Goal: Task Accomplishment & Management: Manage account settings

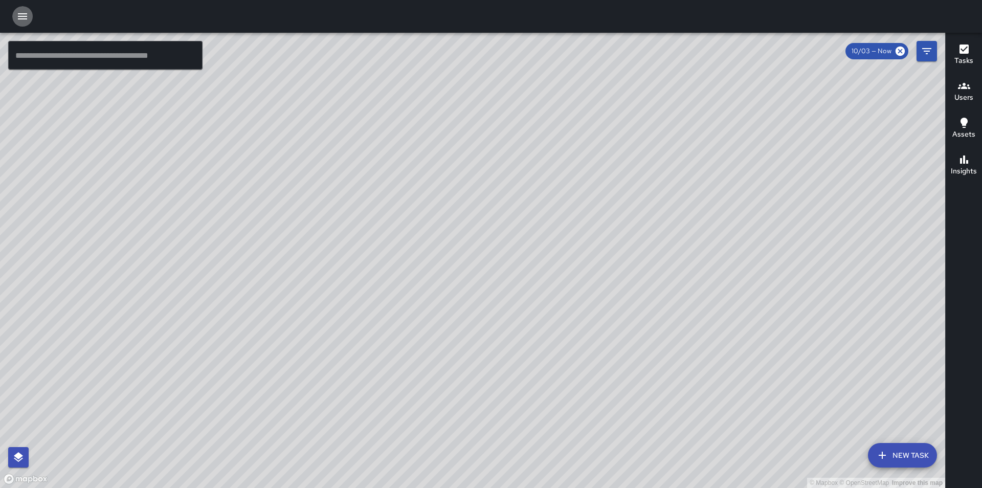
click at [19, 19] on icon "button" at bounding box center [22, 16] width 9 height 6
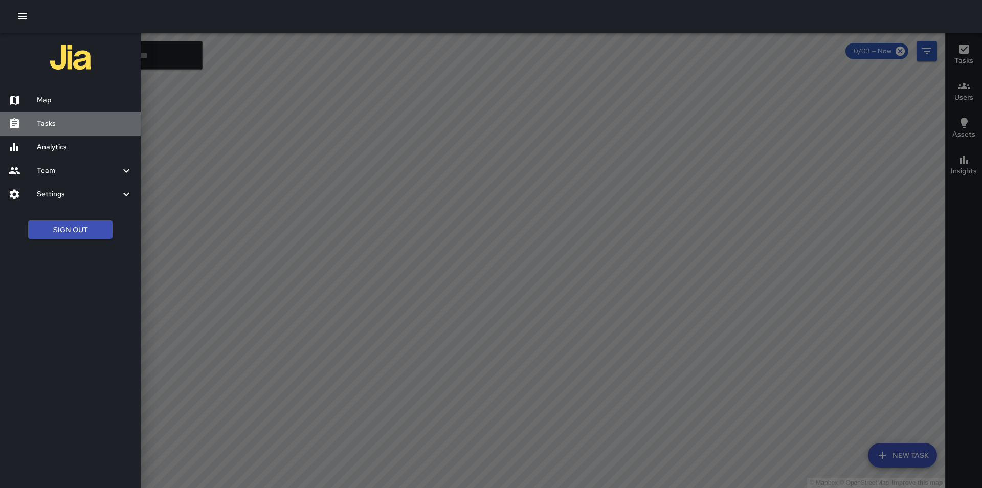
click at [56, 127] on h6 "Tasks" at bounding box center [85, 123] width 96 height 11
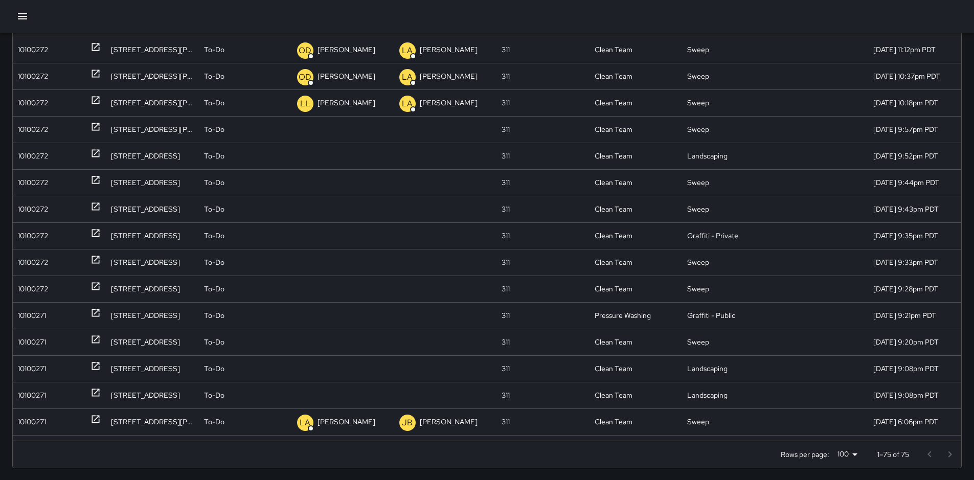
scroll to position [123, 0]
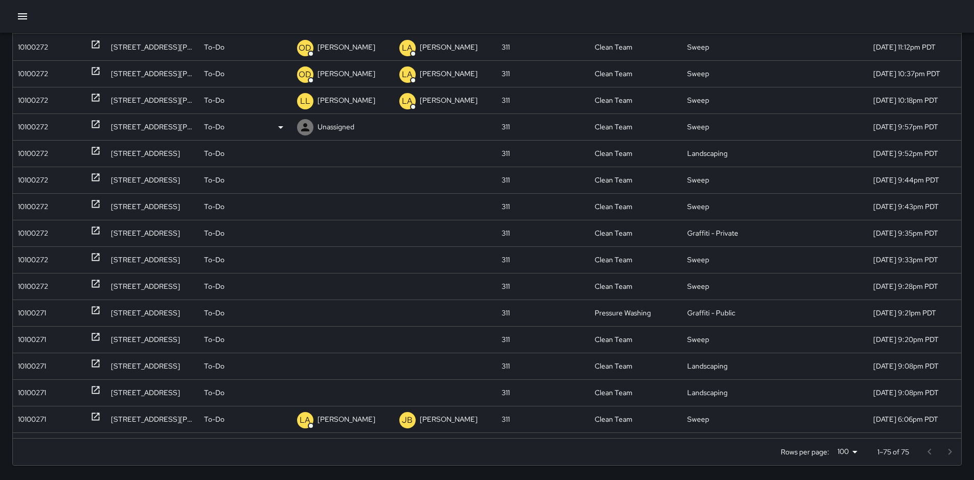
click at [32, 126] on div "10100272" at bounding box center [33, 127] width 30 height 26
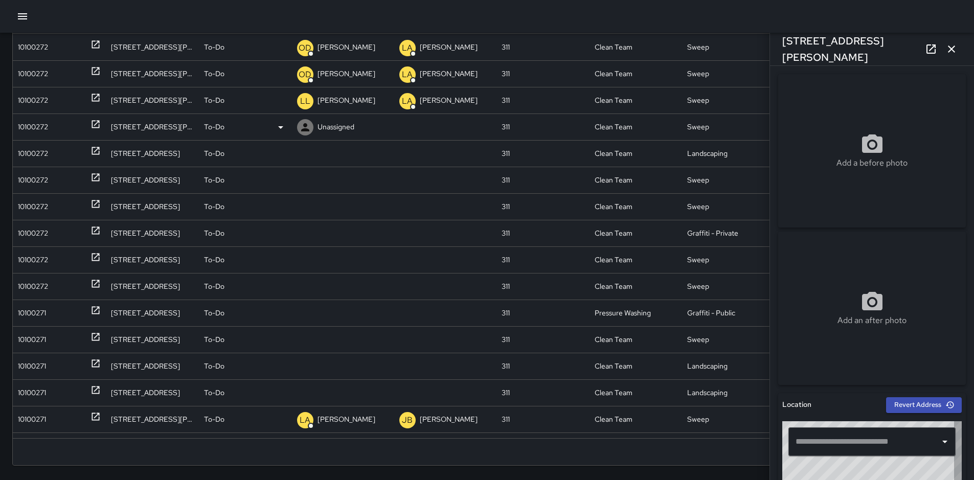
type input "**********"
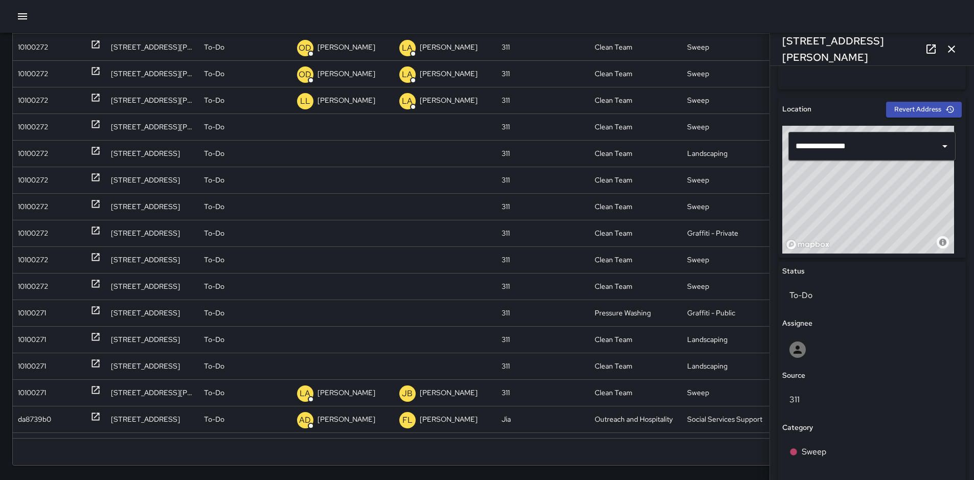
scroll to position [286, 0]
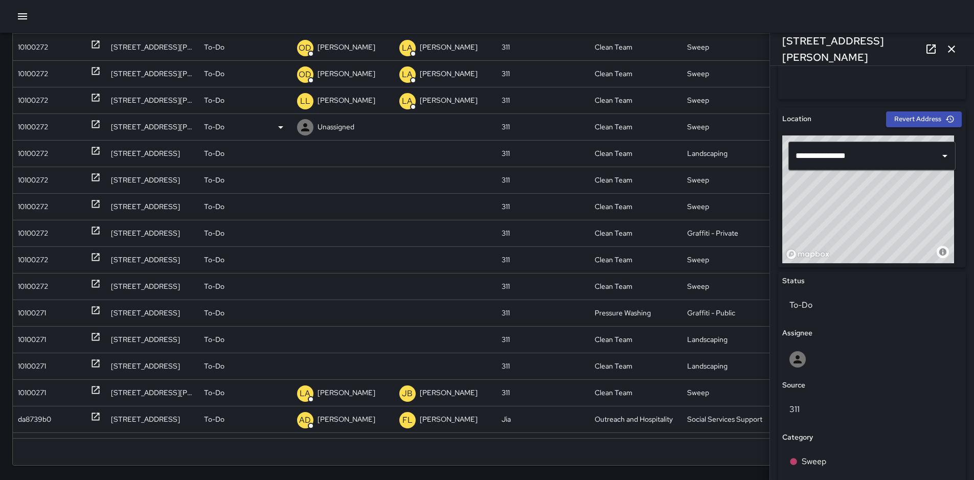
click at [326, 125] on p "Unassigned" at bounding box center [335, 127] width 37 height 26
type input "****"
click at [360, 171] on p "[PERSON_NAME]" at bounding box center [334, 177] width 67 height 12
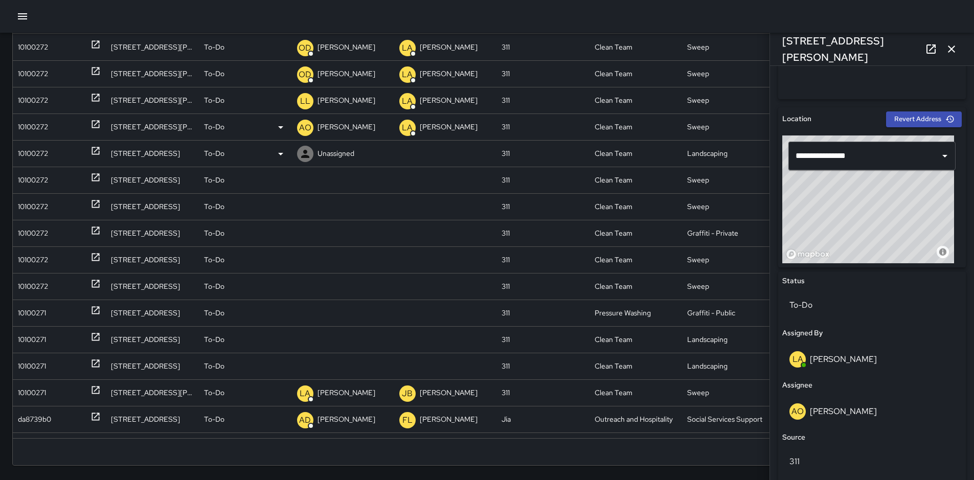
click at [39, 152] on div "10100272" at bounding box center [33, 154] width 30 height 26
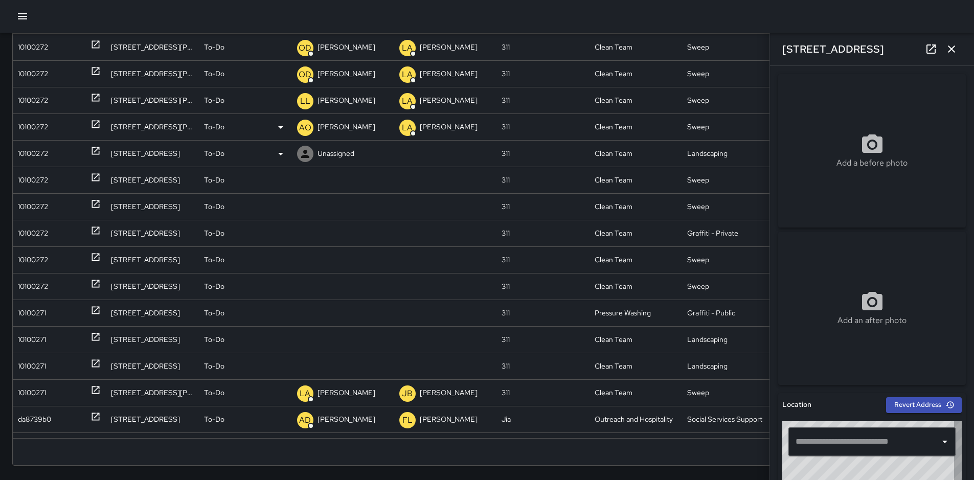
type input "**********"
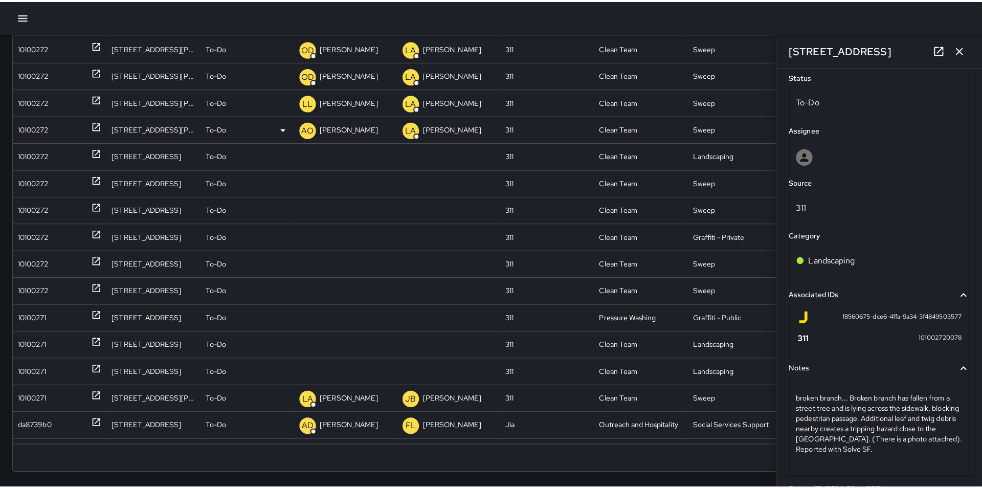
scroll to position [511, 0]
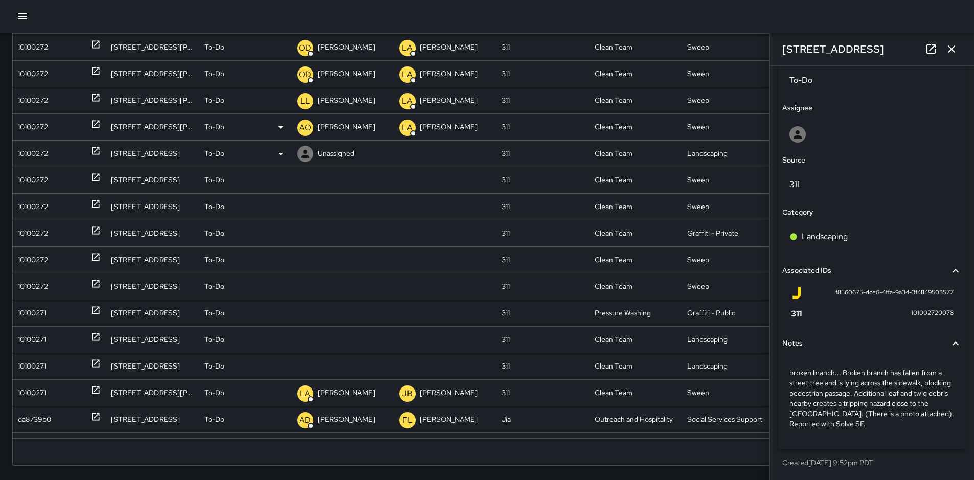
click at [279, 152] on icon at bounding box center [281, 154] width 12 height 12
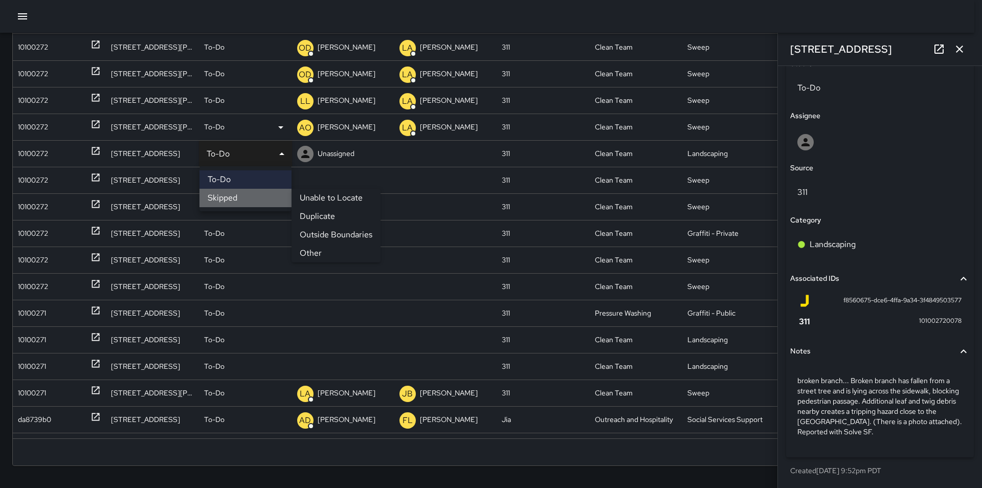
click at [259, 195] on li "Skipped" at bounding box center [245, 198] width 92 height 18
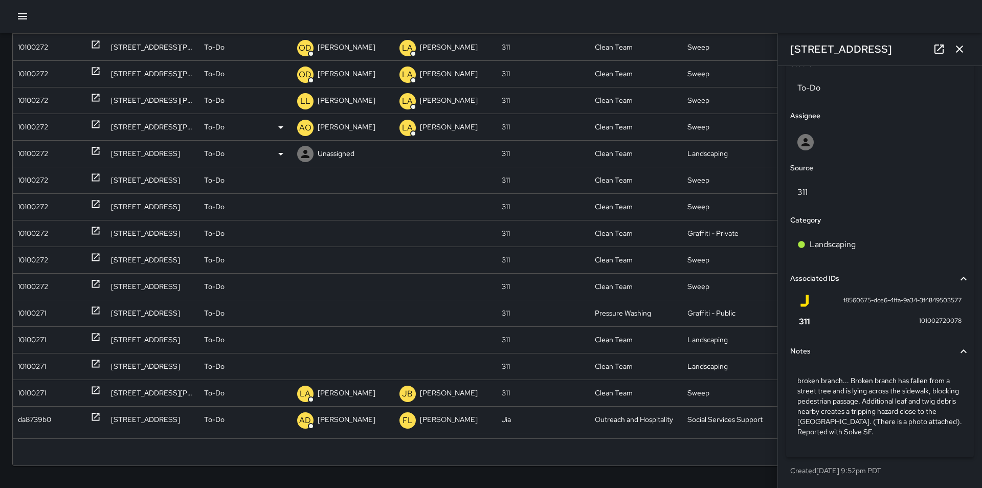
scroll to position [511, 0]
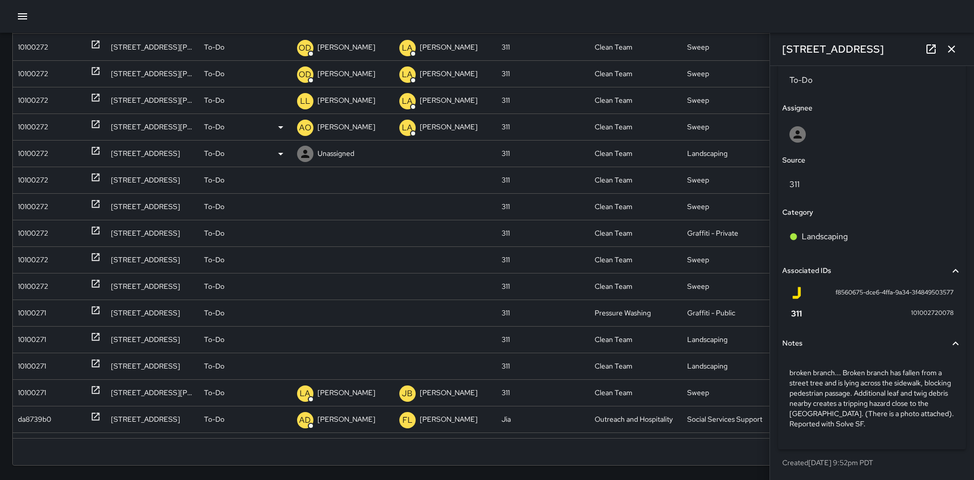
click at [40, 157] on div "10100272" at bounding box center [33, 154] width 30 height 26
click at [0, 0] on icon at bounding box center [0, 0] width 0 height 0
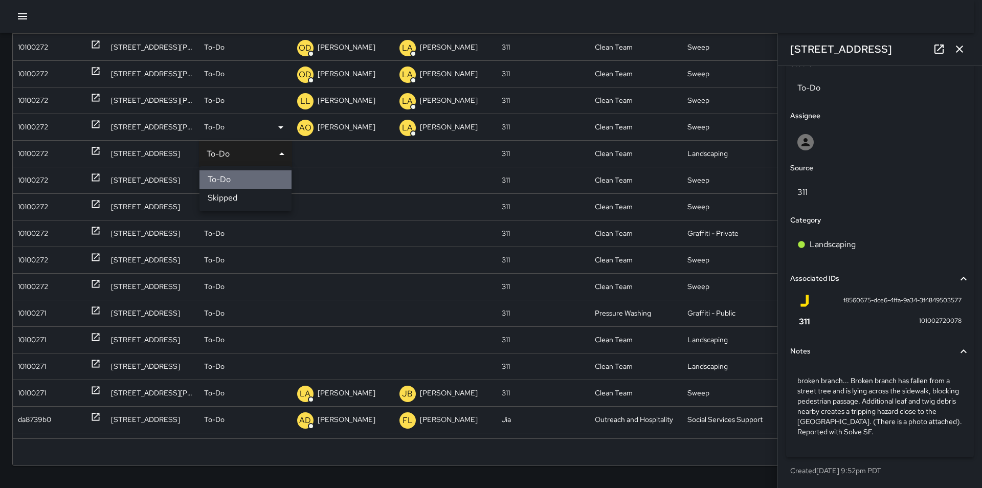
click at [253, 179] on li "To-Do" at bounding box center [245, 179] width 92 height 18
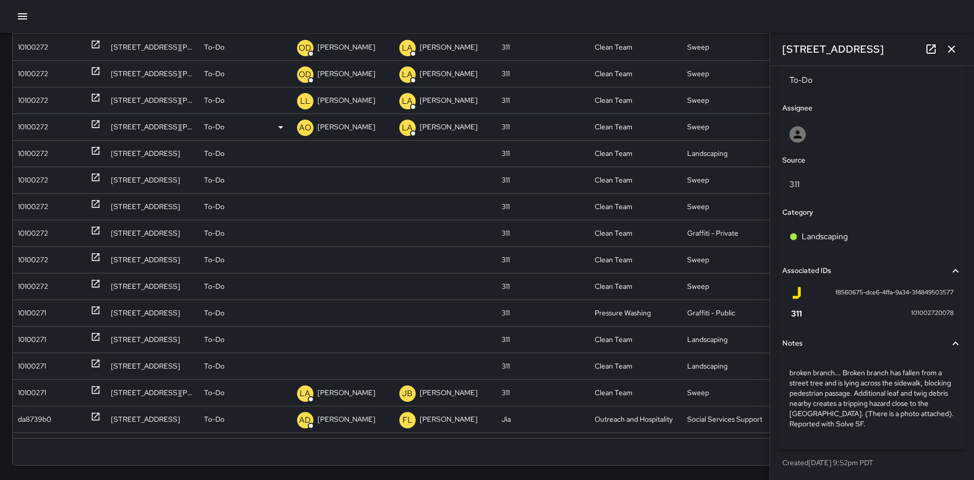
click at [0, 0] on icon at bounding box center [0, 0] width 0 height 0
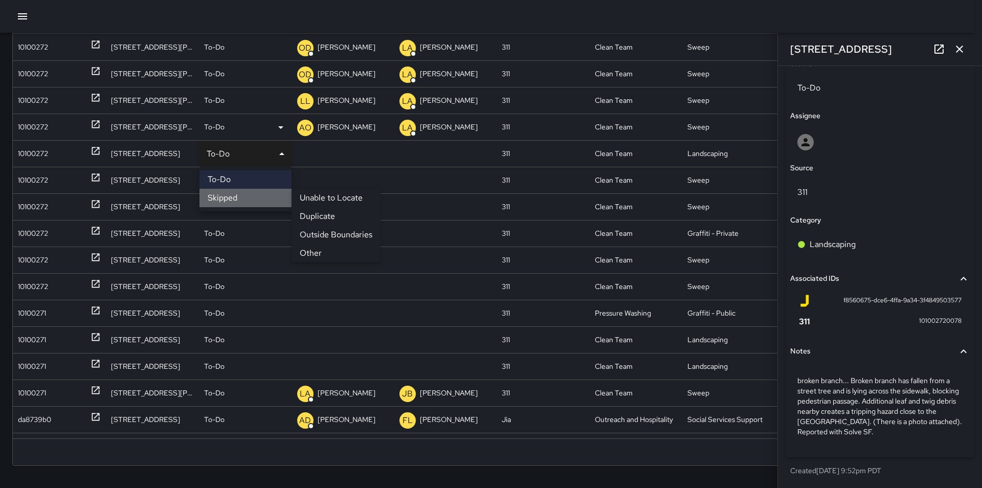
click at [253, 198] on li "Skipped" at bounding box center [245, 198] width 92 height 18
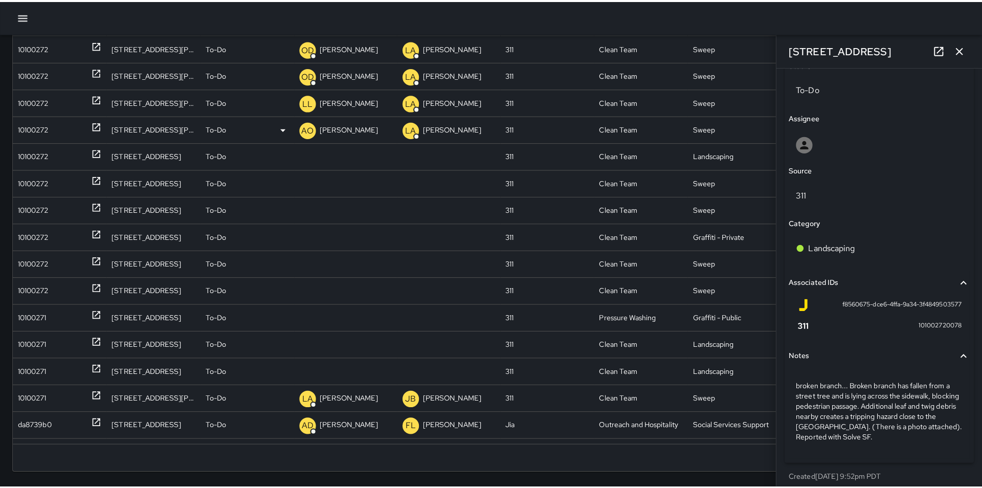
scroll to position [511, 0]
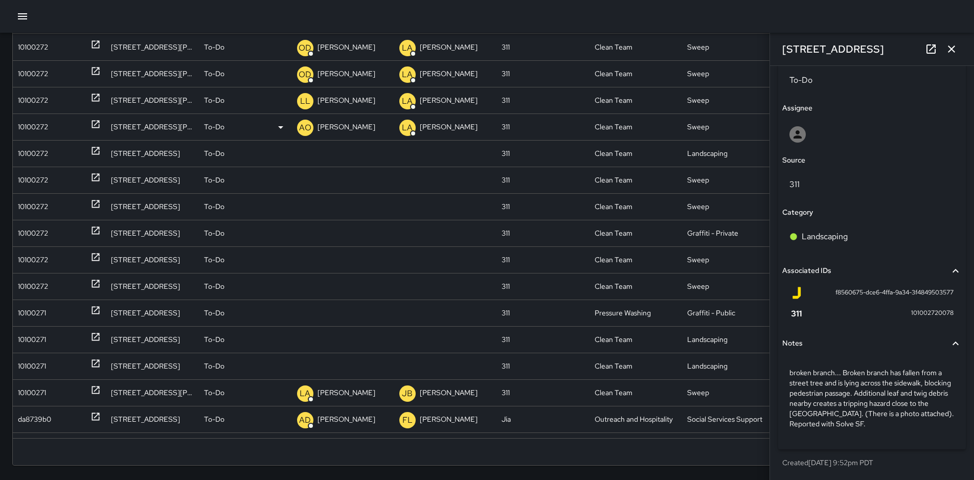
click at [219, 154] on p "To-Do" at bounding box center [214, 154] width 20 height 26
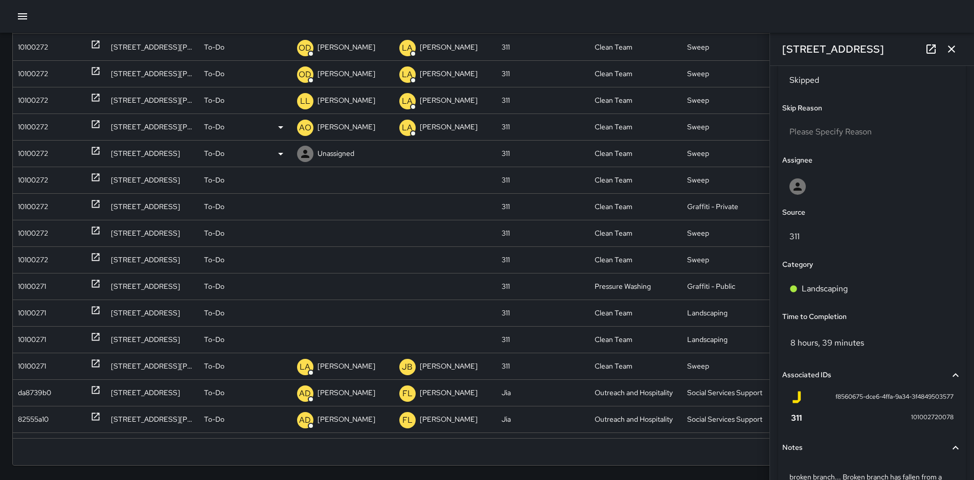
click at [25, 158] on div "10100272" at bounding box center [33, 154] width 30 height 26
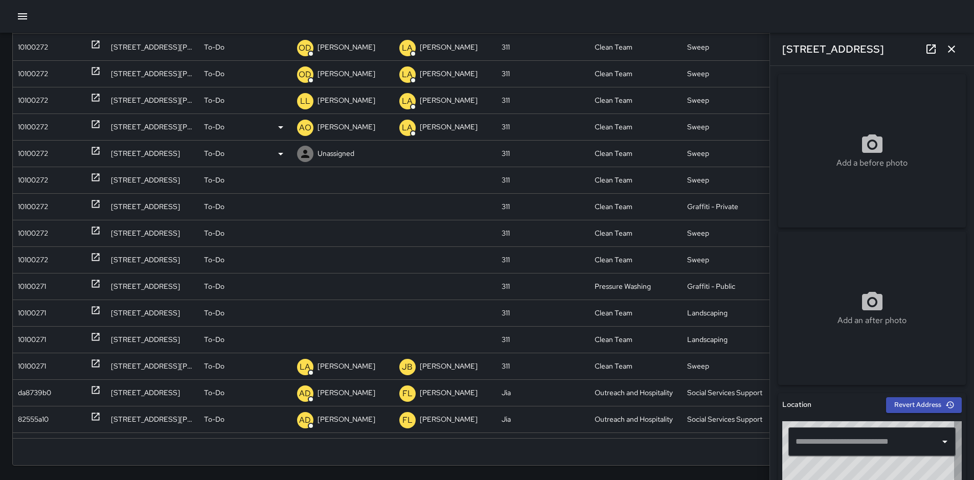
type input "**********"
click at [57, 152] on div "10100272" at bounding box center [59, 154] width 83 height 26
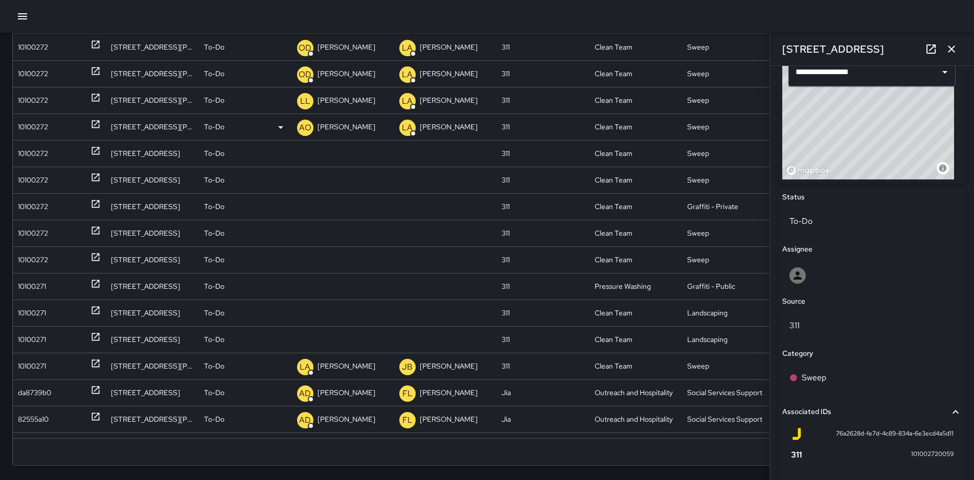
scroll to position [368, 0]
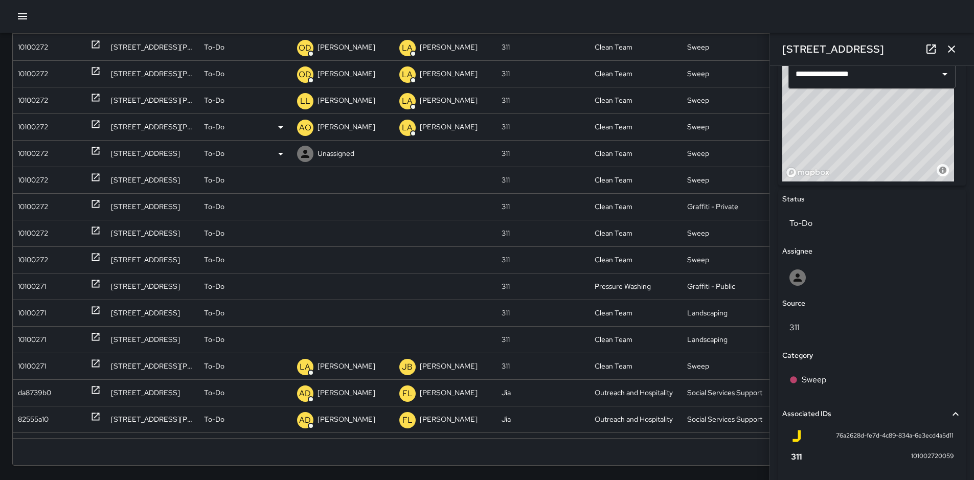
click at [328, 149] on p "Unassigned" at bounding box center [335, 154] width 37 height 26
type input "*****"
click at [351, 197] on p "[PERSON_NAME]" at bounding box center [334, 203] width 67 height 12
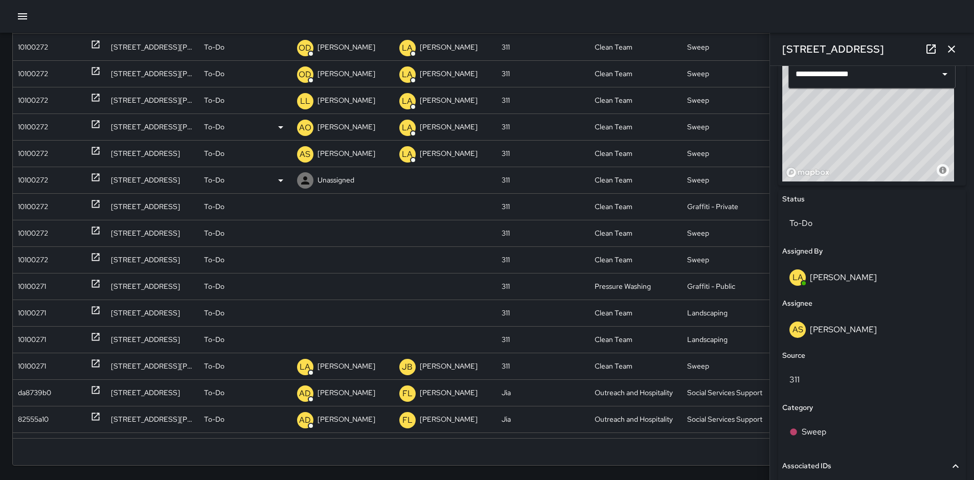
click at [40, 179] on div "10100272" at bounding box center [33, 180] width 30 height 26
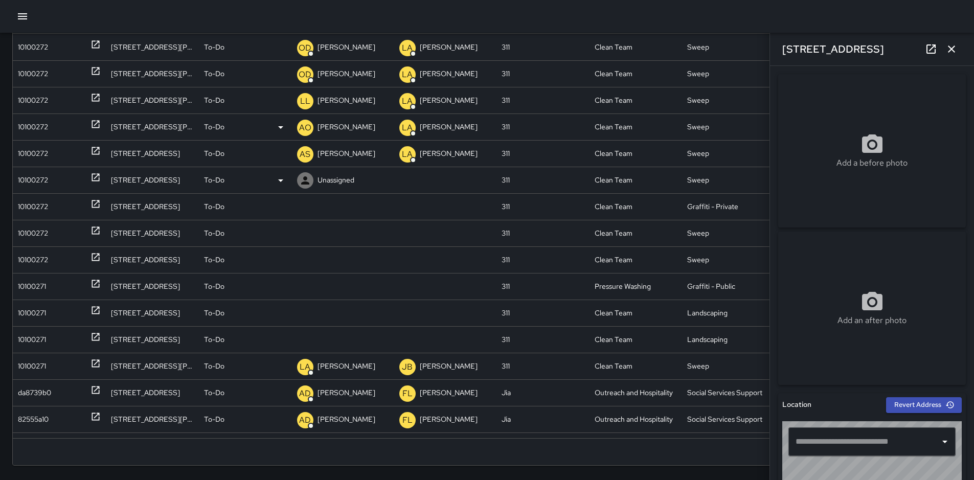
type input "**********"
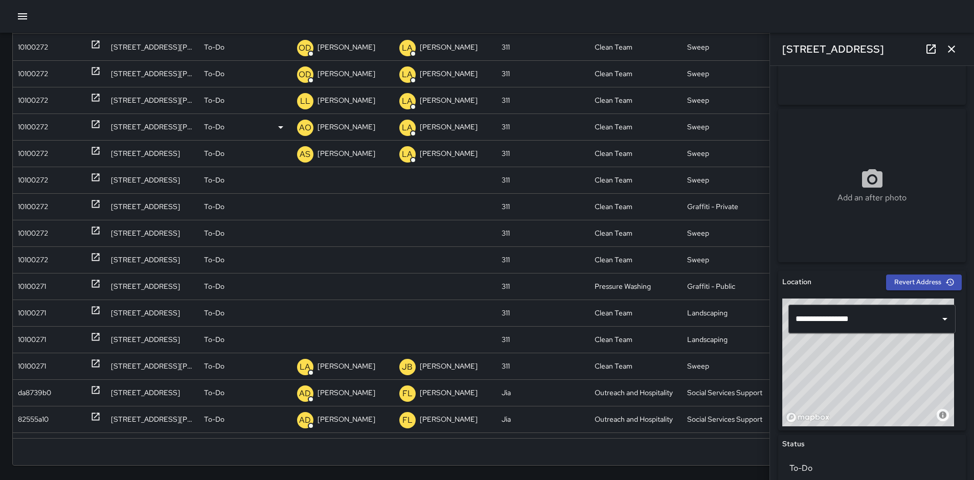
scroll to position [143, 0]
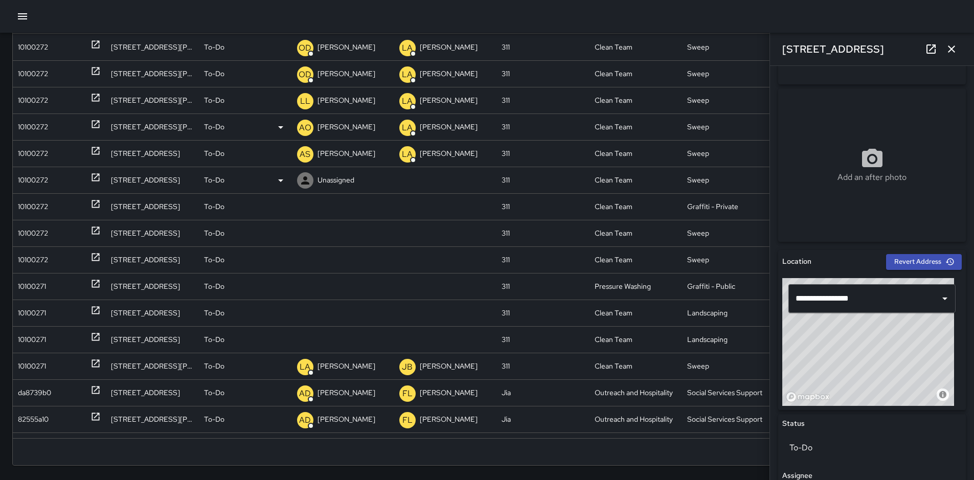
click at [319, 174] on p "Unassigned" at bounding box center [335, 180] width 37 height 26
type input "*******"
click at [364, 224] on p "[PERSON_NAME]" at bounding box center [334, 230] width 67 height 12
click at [24, 208] on div "10100272" at bounding box center [33, 207] width 30 height 26
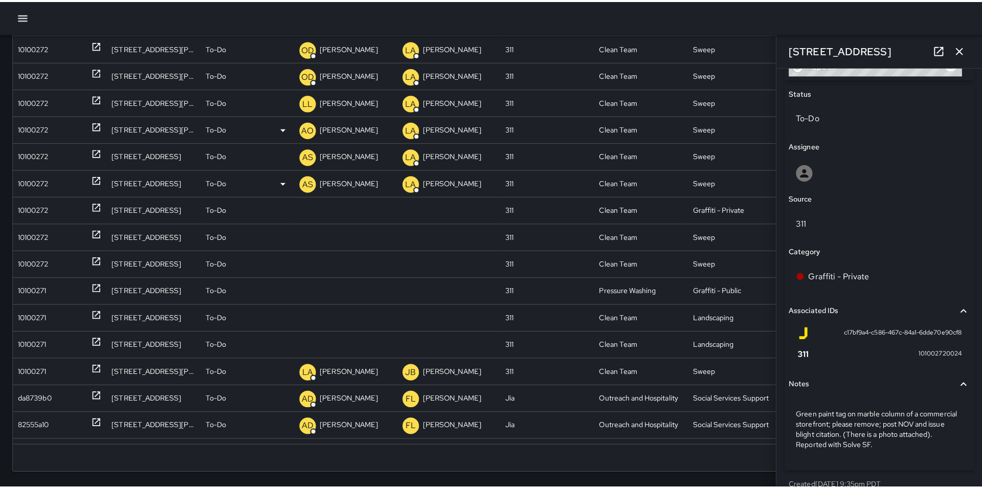
scroll to position [490, 0]
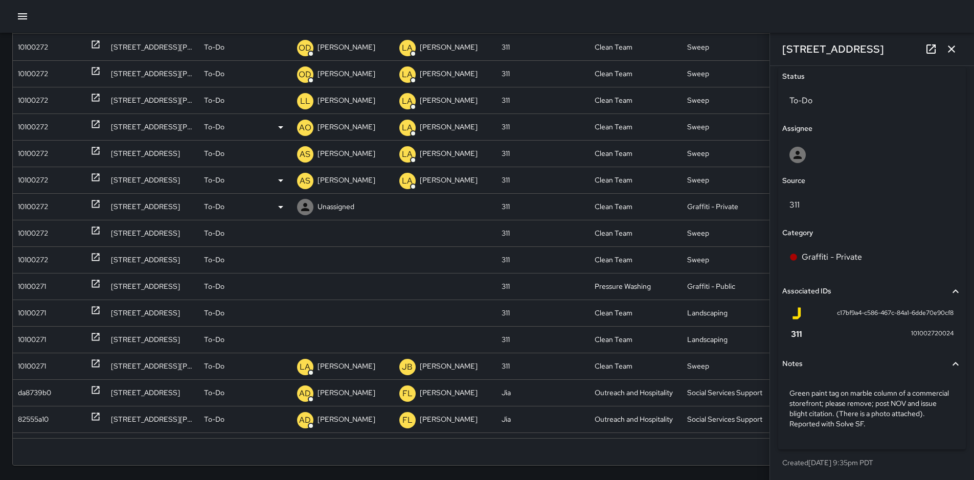
click at [279, 207] on icon at bounding box center [280, 207] width 5 height 3
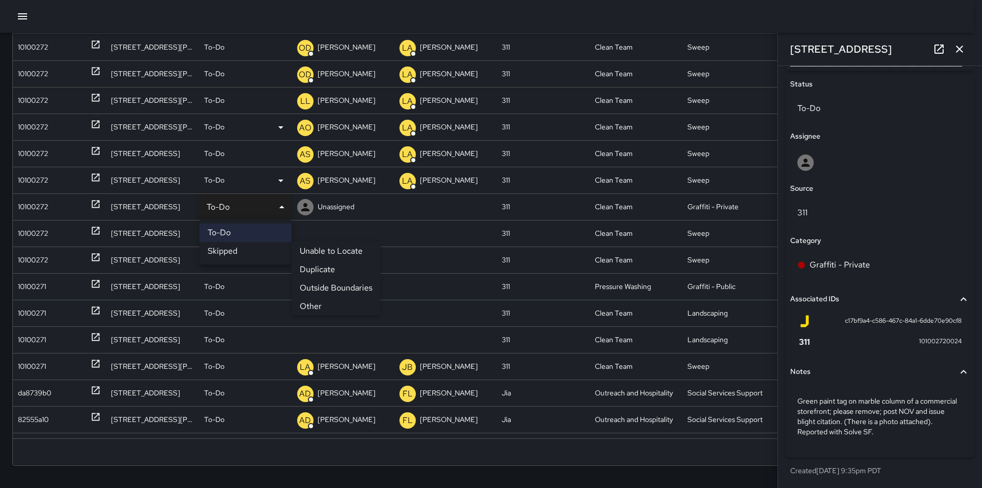
click at [320, 309] on li "Other" at bounding box center [335, 306] width 89 height 18
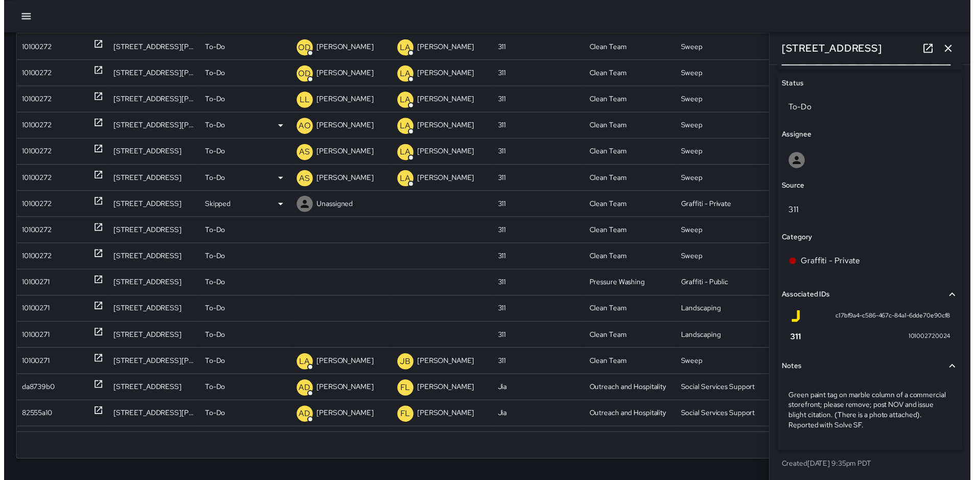
scroll to position [490, 0]
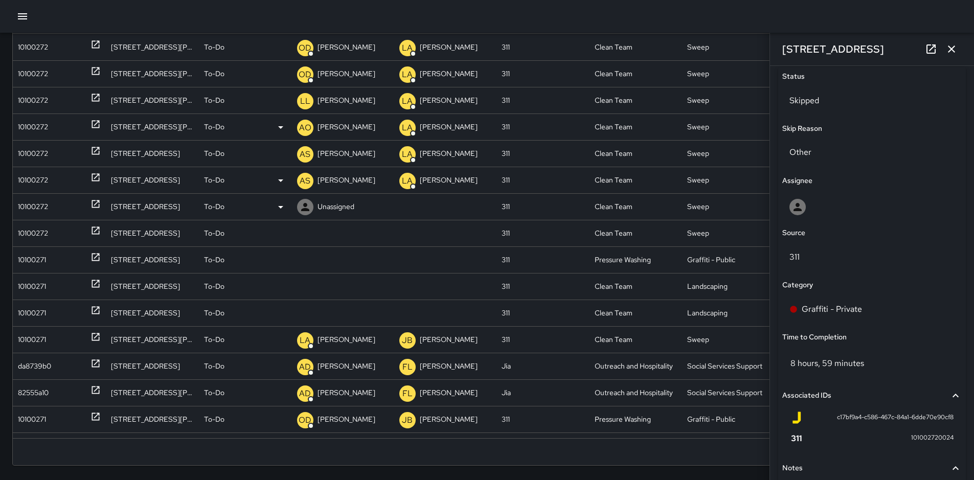
click at [29, 208] on div "10100272" at bounding box center [33, 207] width 30 height 26
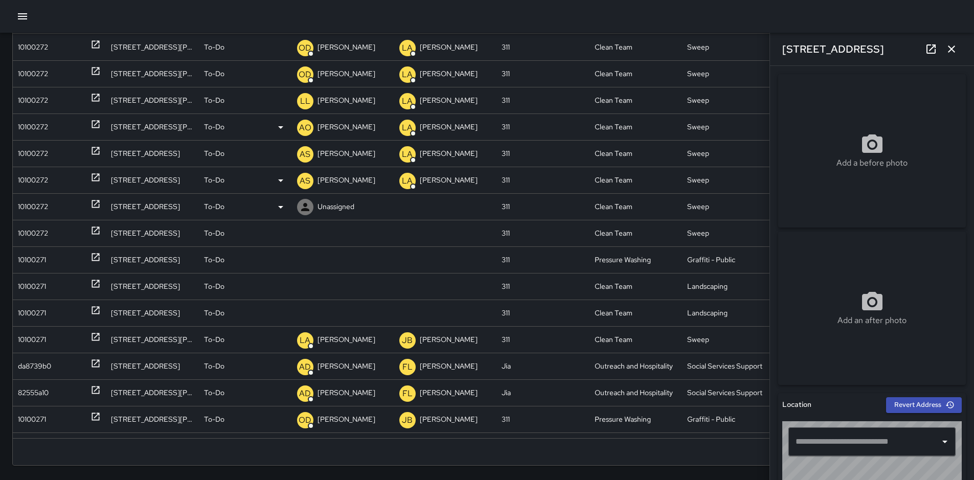
type input "**********"
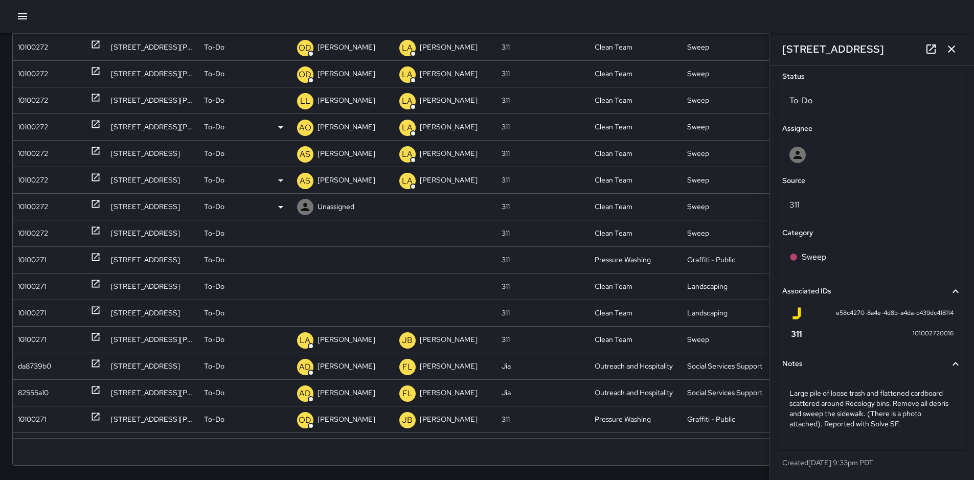
click at [336, 210] on p "Unassigned" at bounding box center [335, 207] width 37 height 26
type input "*******"
click at [353, 251] on p "[PERSON_NAME]" at bounding box center [334, 257] width 67 height 12
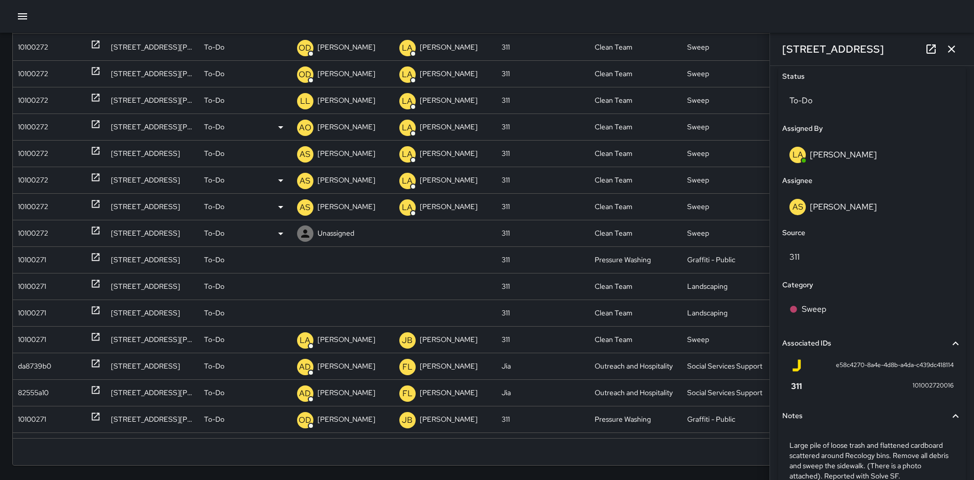
click at [40, 232] on div "10100272" at bounding box center [33, 233] width 30 height 26
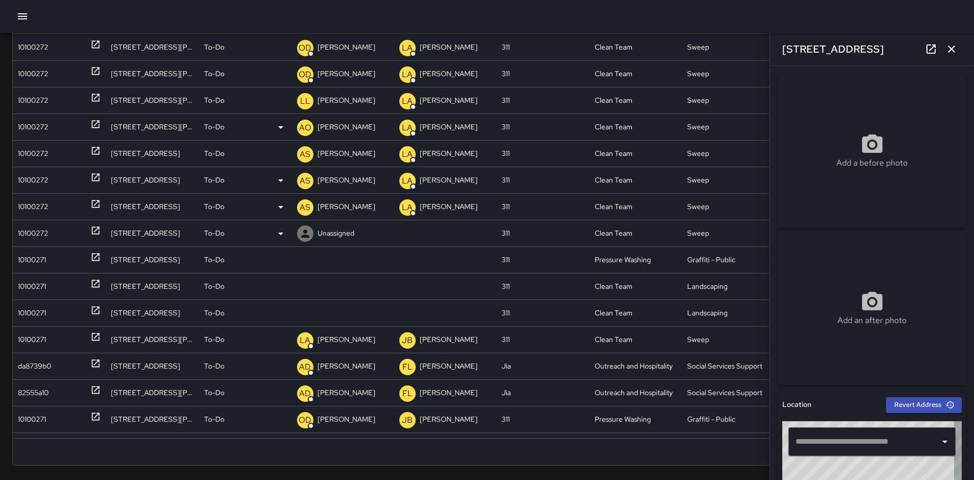
type input "**********"
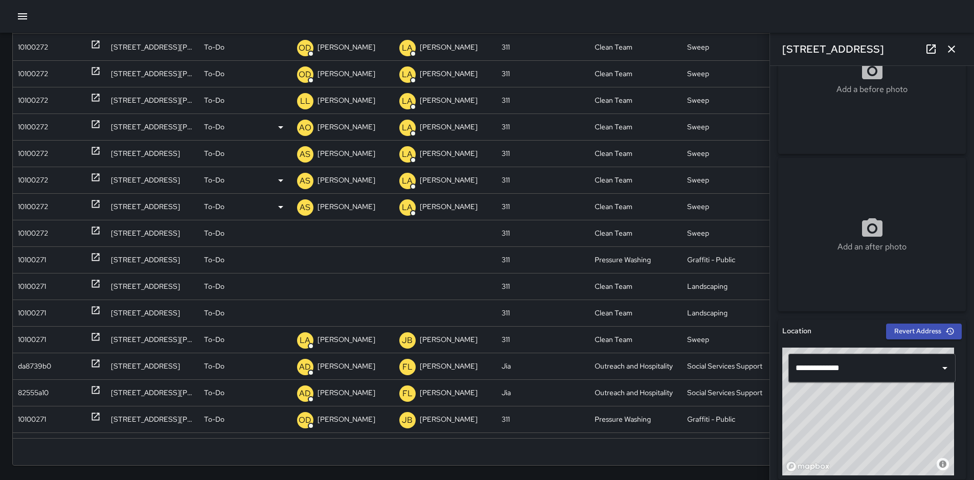
scroll to position [82, 0]
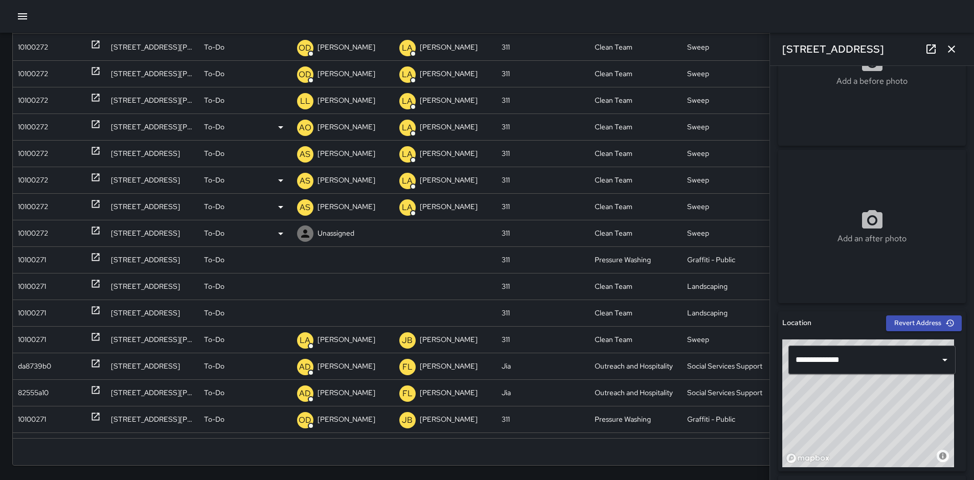
click at [334, 234] on p "Unassigned" at bounding box center [335, 233] width 37 height 26
click at [338, 226] on input "text" at bounding box center [335, 234] width 77 height 19
type input "****"
click at [368, 277] on p "[PERSON_NAME]" at bounding box center [334, 283] width 67 height 12
click at [39, 259] on div "10100271" at bounding box center [32, 260] width 28 height 26
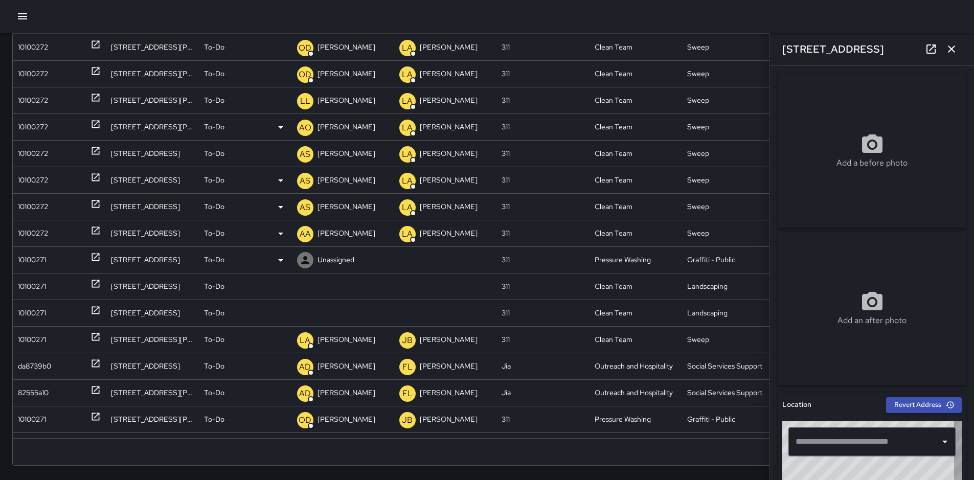
type input "**********"
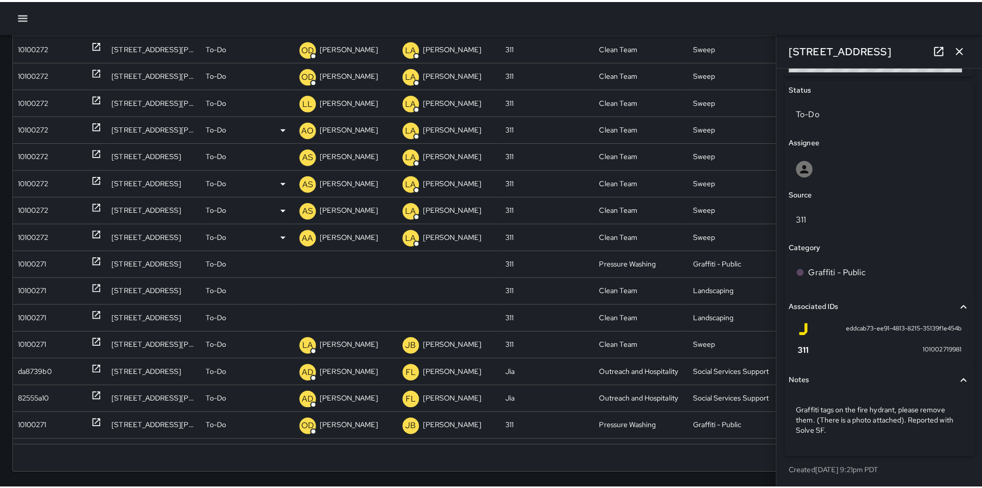
scroll to position [480, 0]
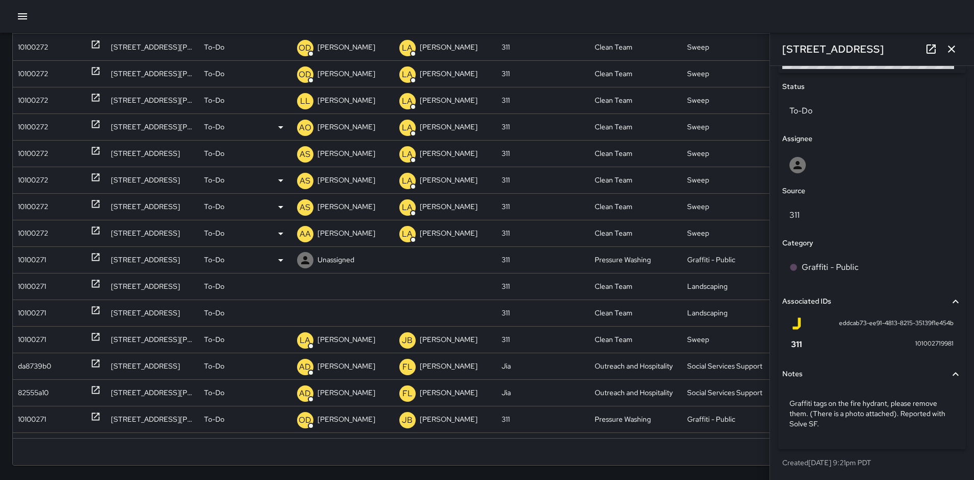
click at [218, 261] on p "To-Do" at bounding box center [214, 260] width 20 height 26
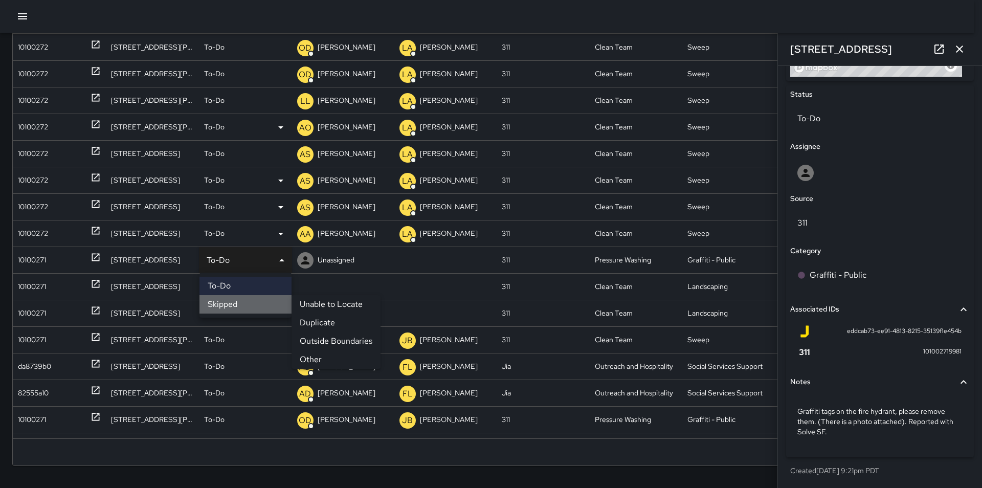
click at [240, 307] on li "Skipped" at bounding box center [245, 304] width 92 height 18
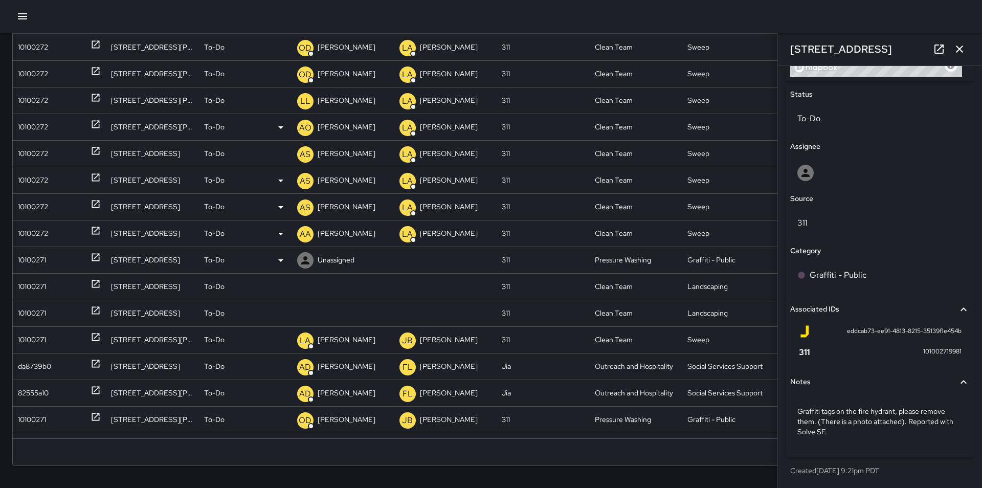
scroll to position [480, 0]
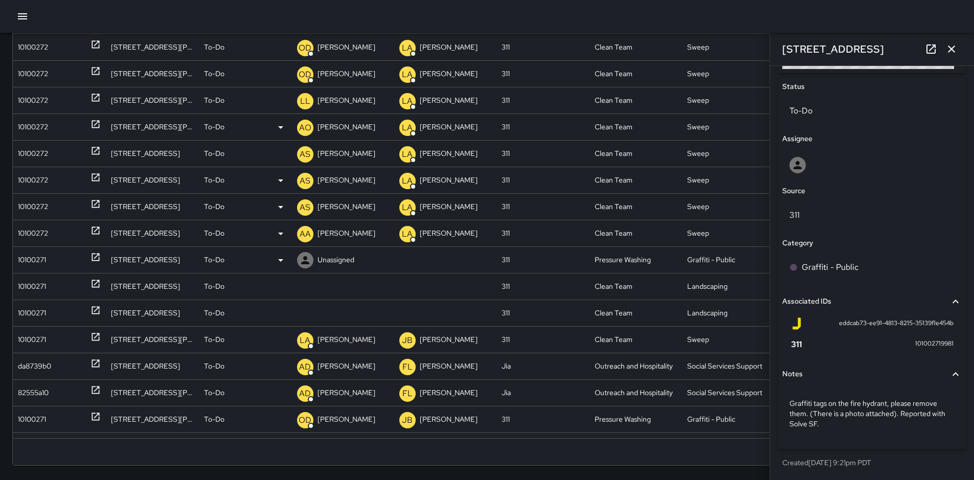
click at [30, 262] on div "10100271" at bounding box center [32, 260] width 28 height 26
click at [218, 261] on p "To-Do" at bounding box center [214, 260] width 20 height 26
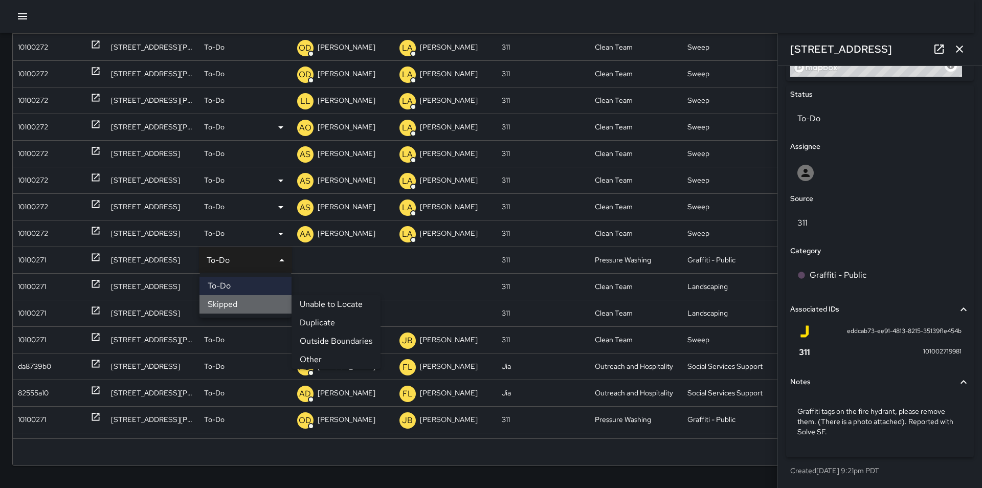
click at [231, 303] on li "Skipped" at bounding box center [245, 304] width 92 height 18
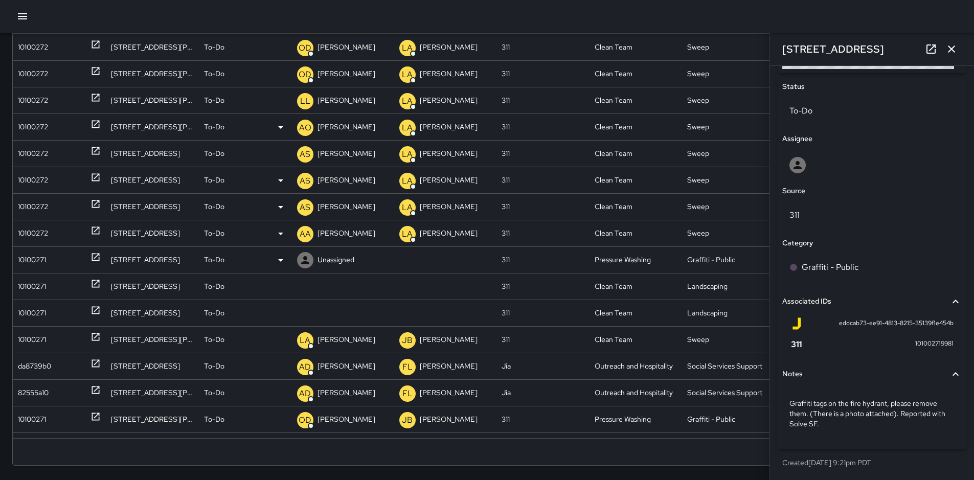
click at [27, 257] on div "10100271" at bounding box center [32, 260] width 28 height 26
click at [216, 259] on p "To-Do" at bounding box center [214, 260] width 20 height 26
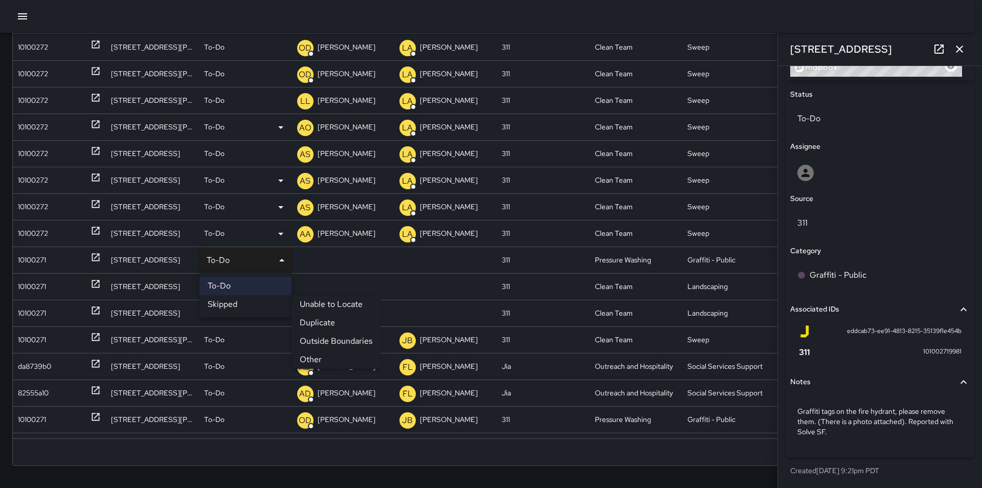
click at [325, 359] on li "Other" at bounding box center [335, 359] width 89 height 18
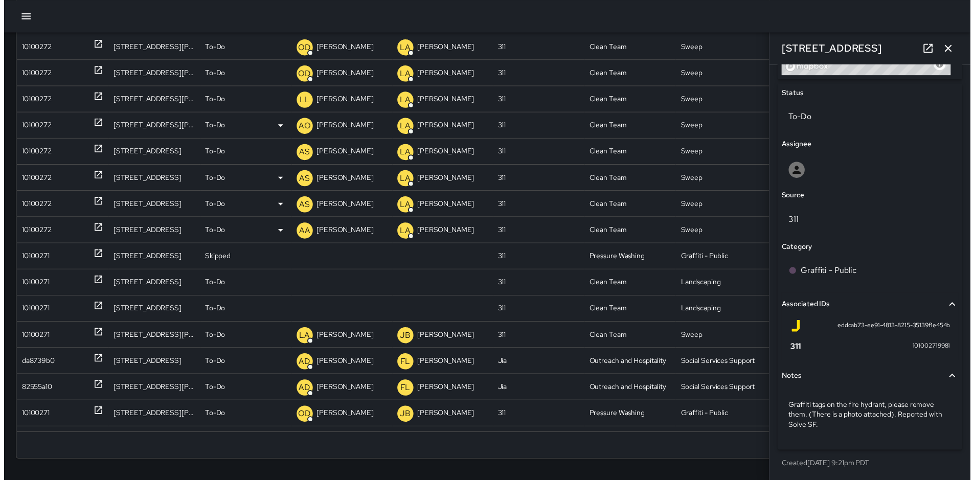
scroll to position [480, 0]
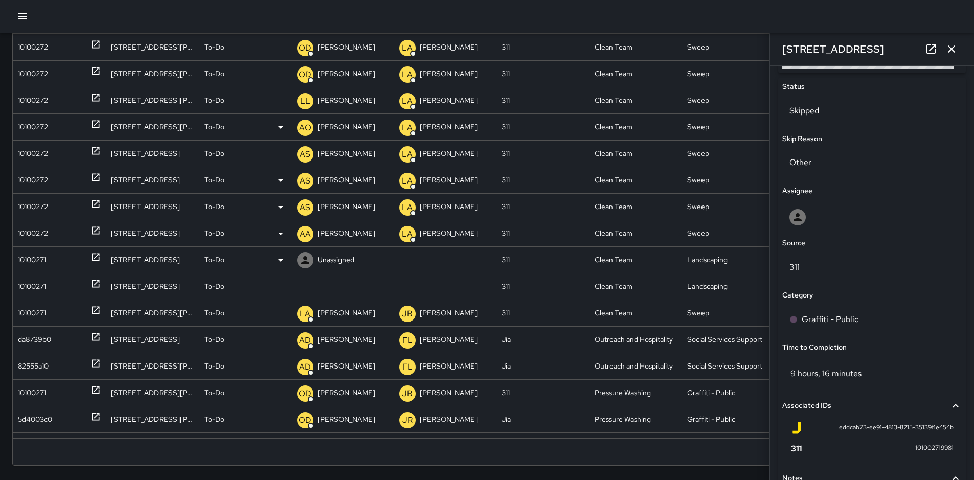
click at [29, 263] on div "10100271" at bounding box center [32, 260] width 28 height 26
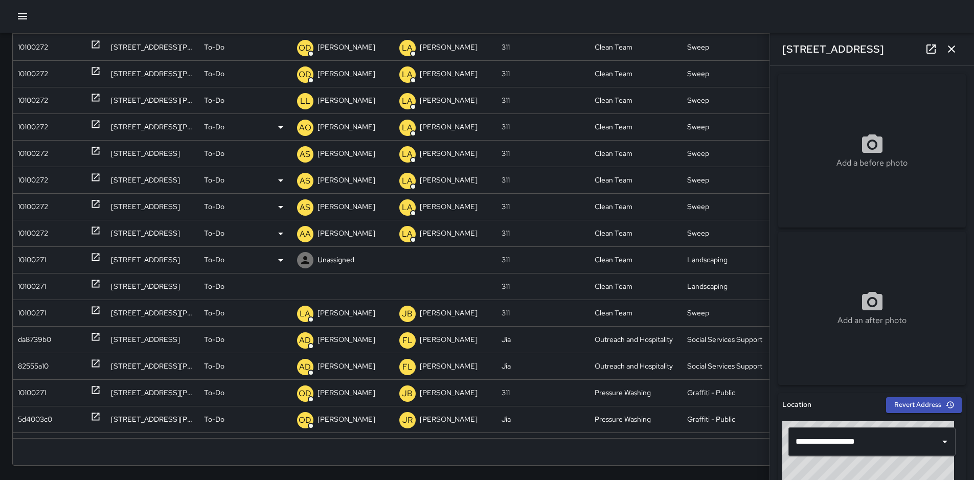
click at [29, 266] on div "10100271" at bounding box center [32, 260] width 28 height 26
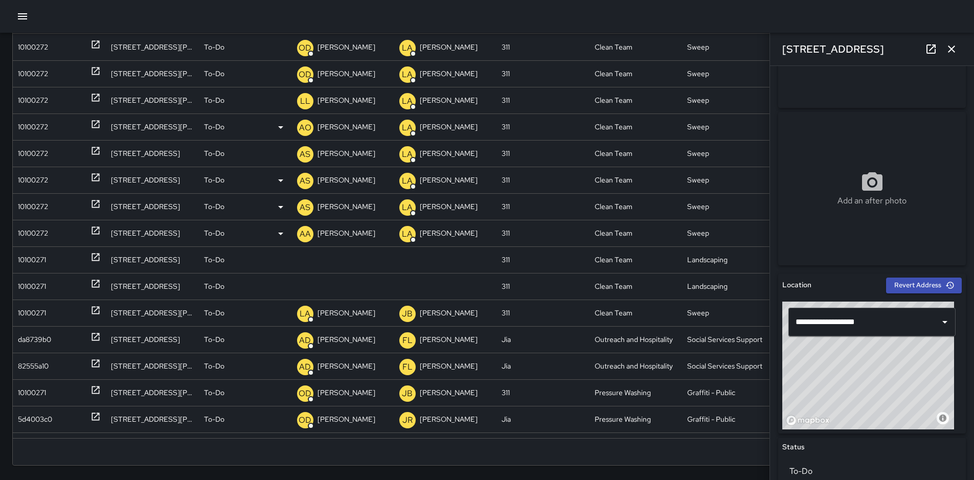
scroll to position [123, 0]
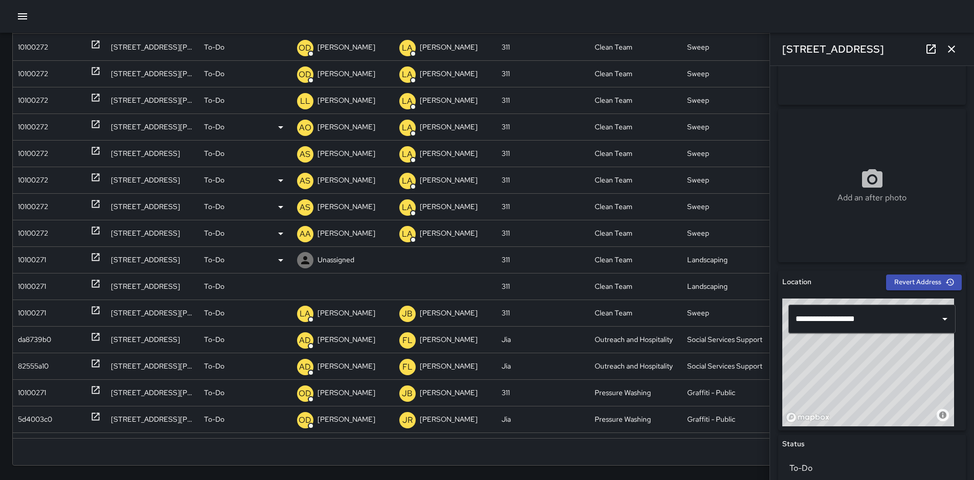
click at [38, 264] on div "10100271" at bounding box center [32, 260] width 28 height 26
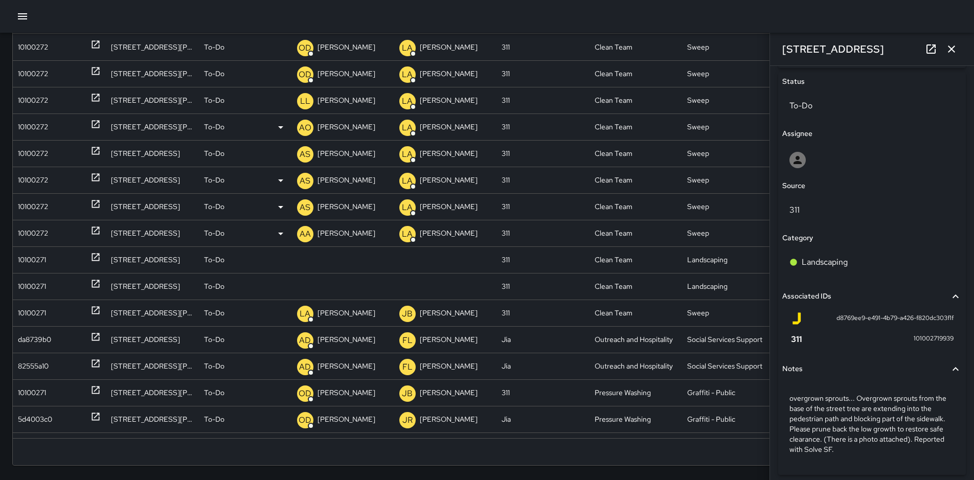
scroll to position [491, 0]
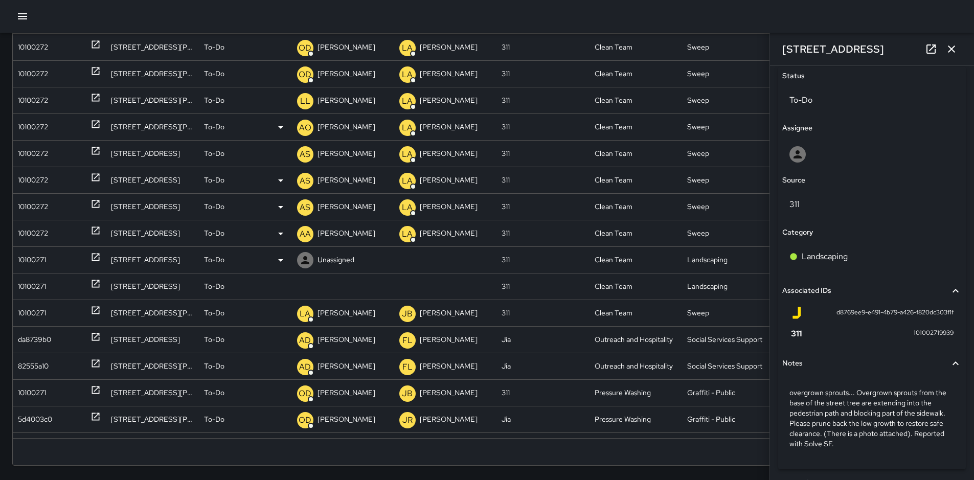
click at [219, 257] on p "To-Do" at bounding box center [214, 260] width 20 height 26
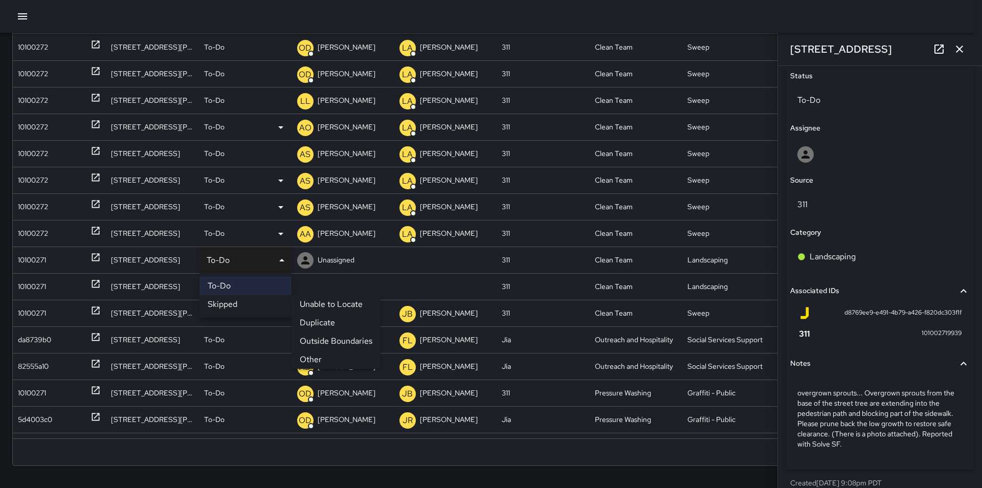
click at [320, 356] on li "Other" at bounding box center [335, 359] width 89 height 18
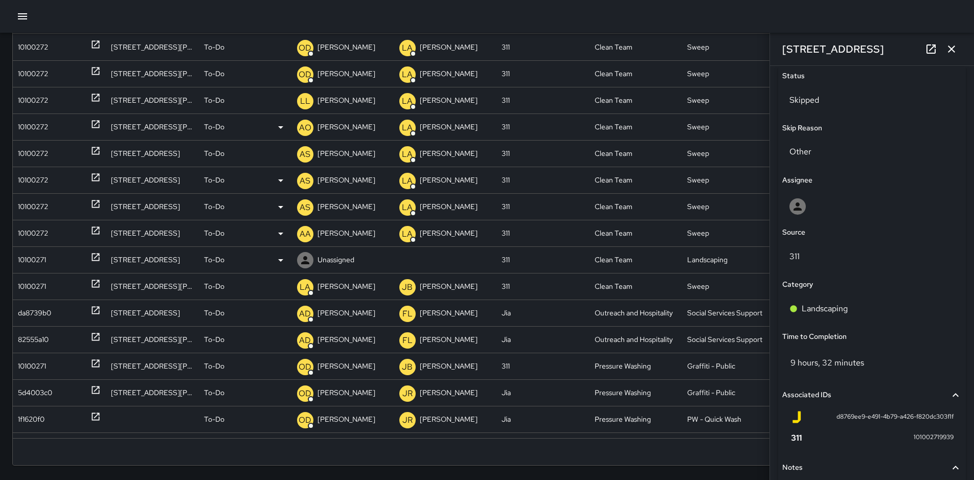
click at [36, 257] on div "10100271" at bounding box center [32, 260] width 28 height 26
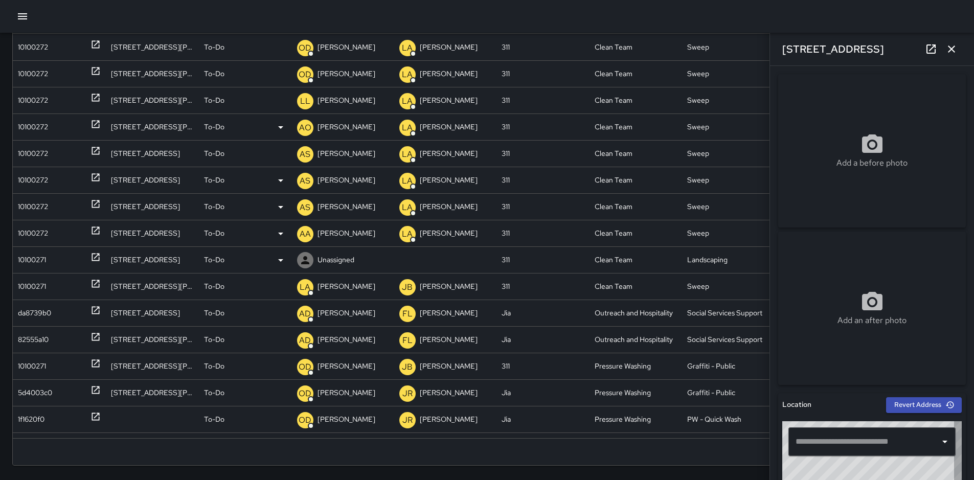
type input "**********"
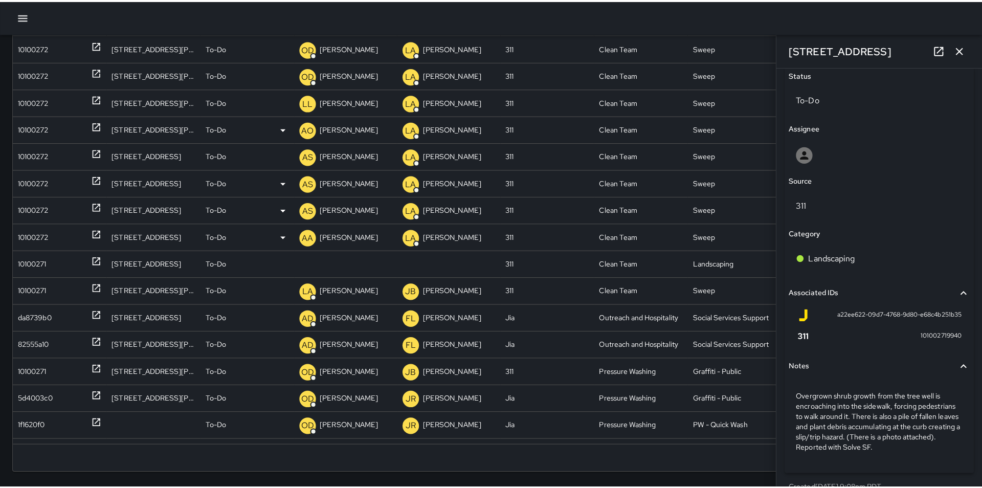
scroll to position [511, 0]
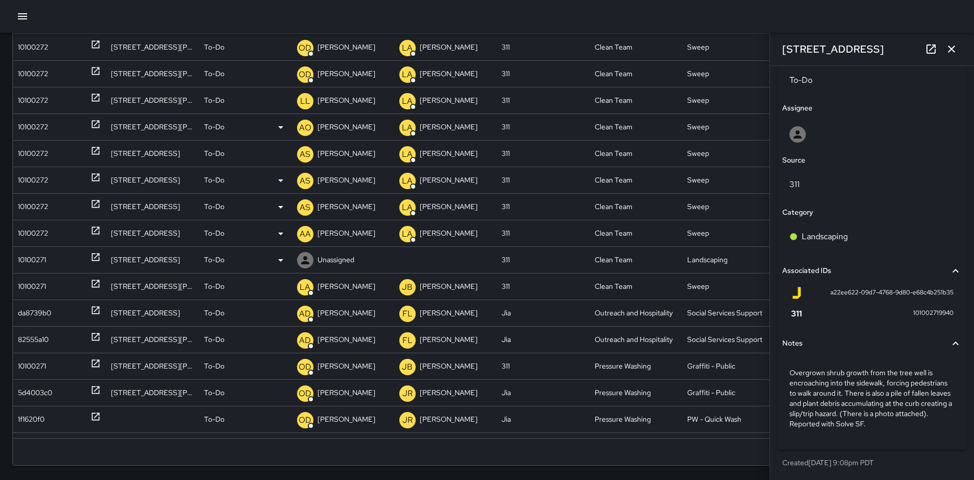
click at [218, 263] on p "To-Do" at bounding box center [214, 260] width 20 height 26
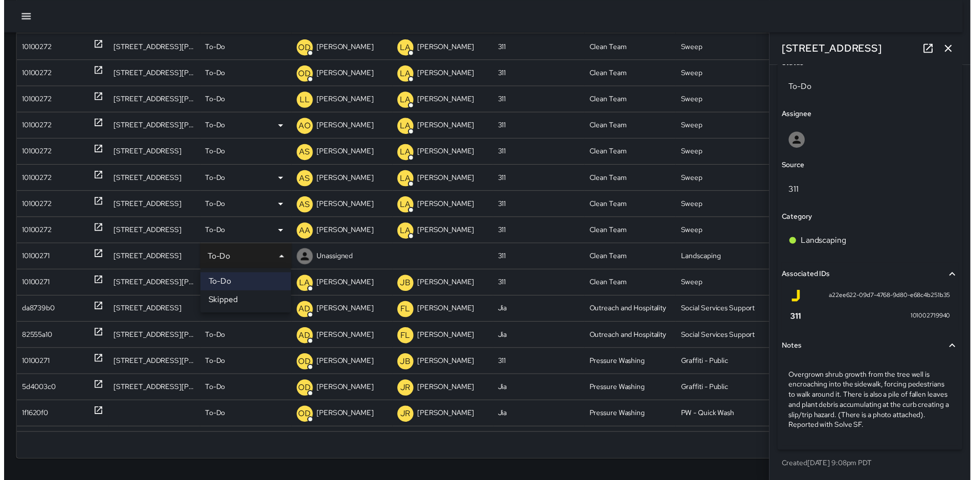
scroll to position [503, 0]
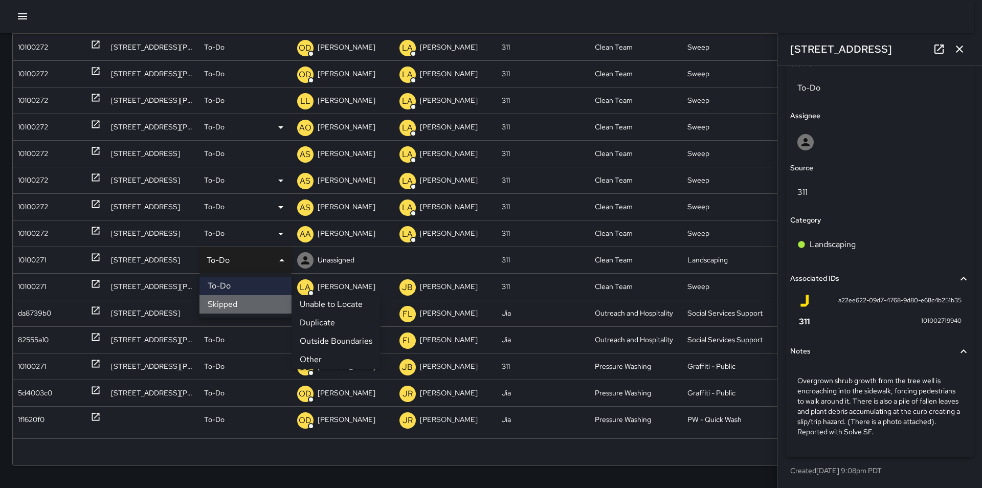
click at [229, 309] on li "Skipped" at bounding box center [245, 304] width 92 height 18
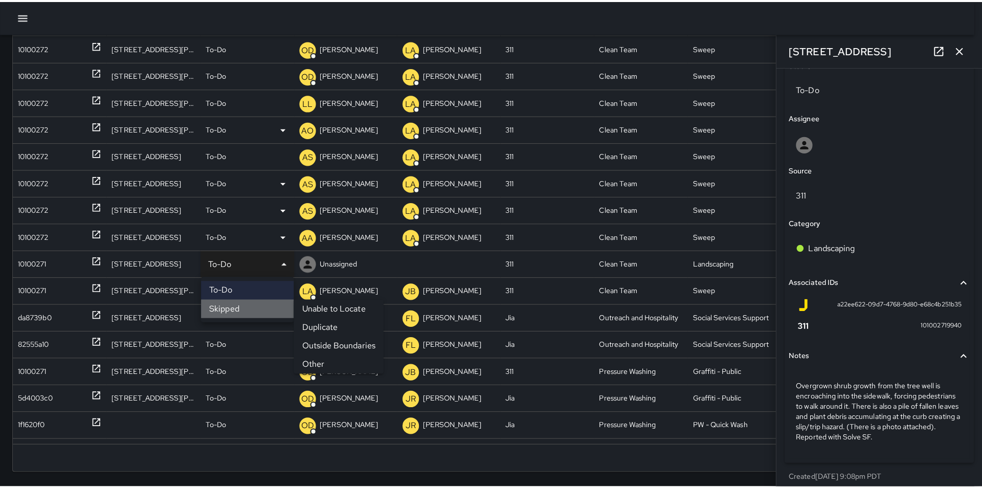
scroll to position [511, 0]
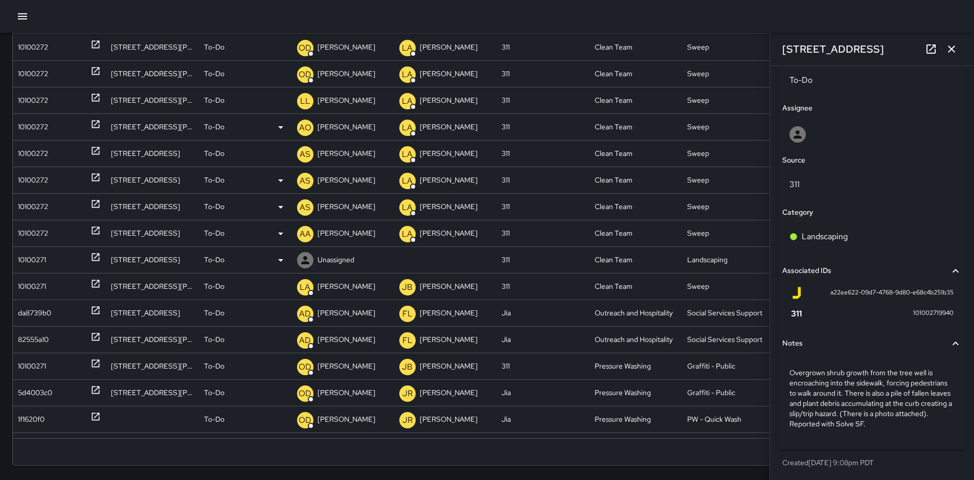
click at [216, 266] on p "To-Do" at bounding box center [214, 260] width 20 height 26
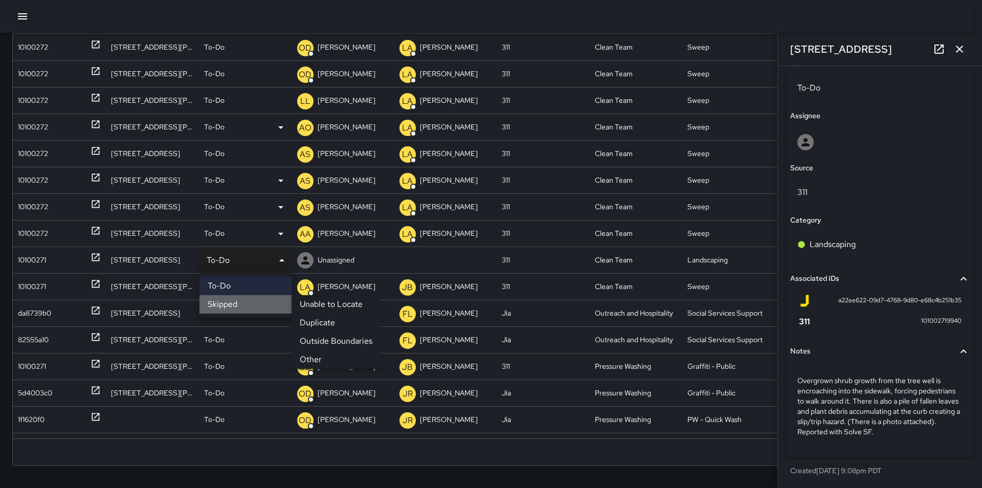
click at [226, 305] on li "Skipped" at bounding box center [245, 304] width 92 height 18
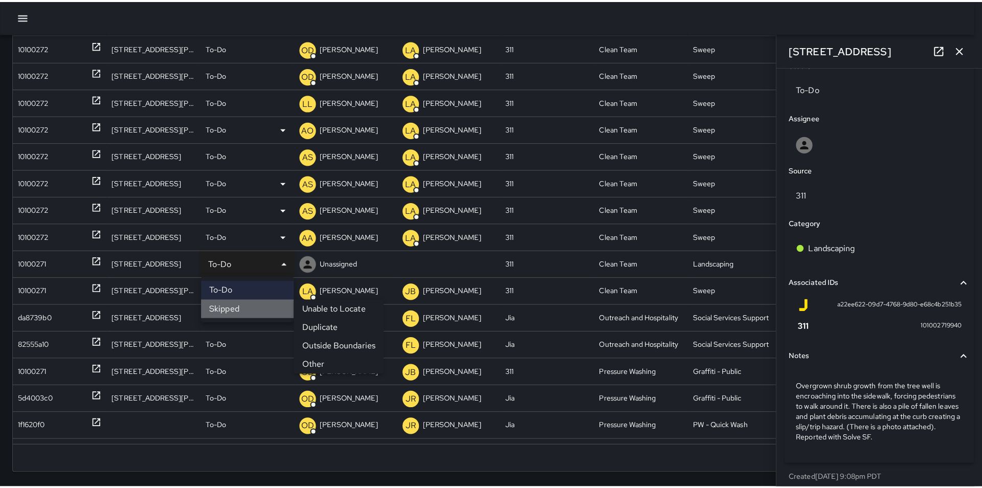
scroll to position [511, 0]
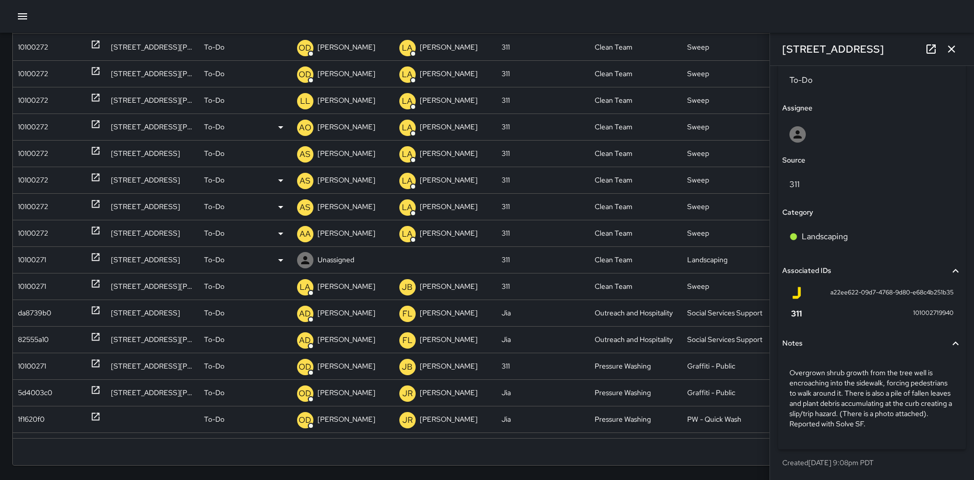
click at [209, 261] on p "To-Do" at bounding box center [214, 260] width 20 height 26
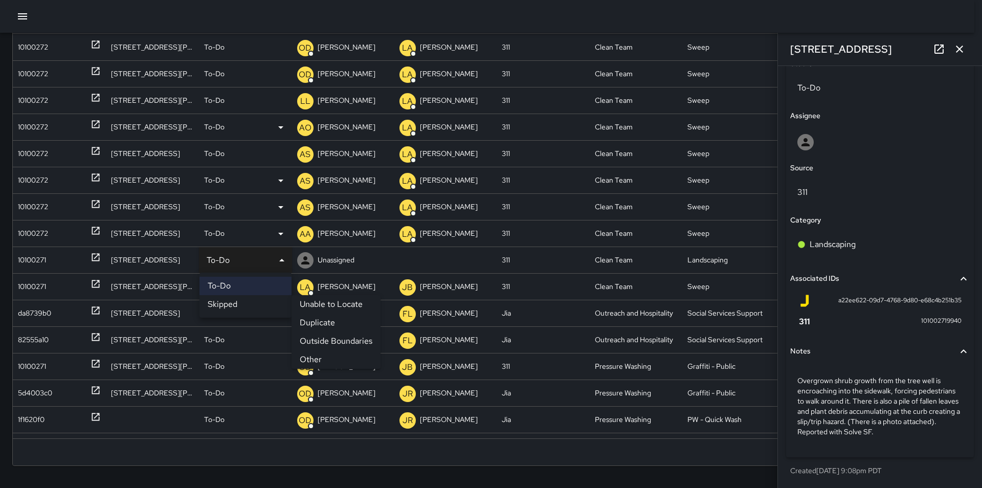
click at [311, 358] on li "Other" at bounding box center [335, 359] width 89 height 18
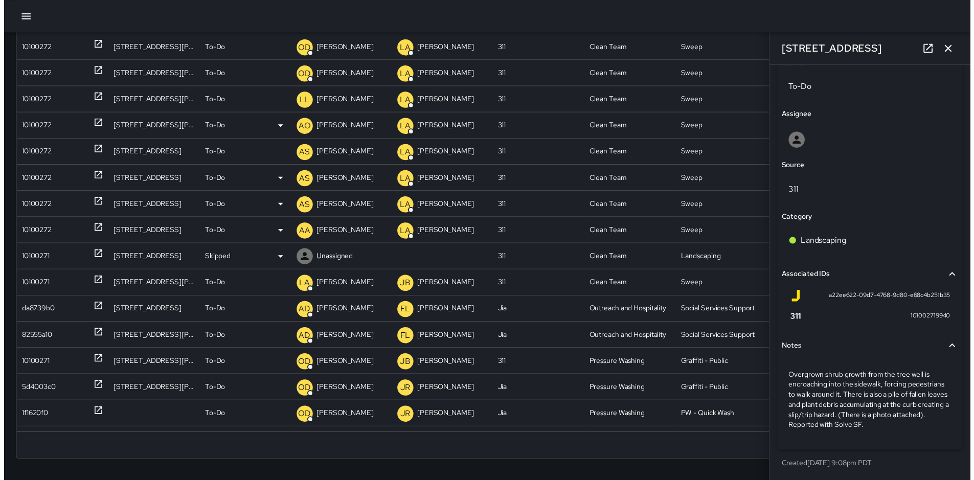
scroll to position [511, 0]
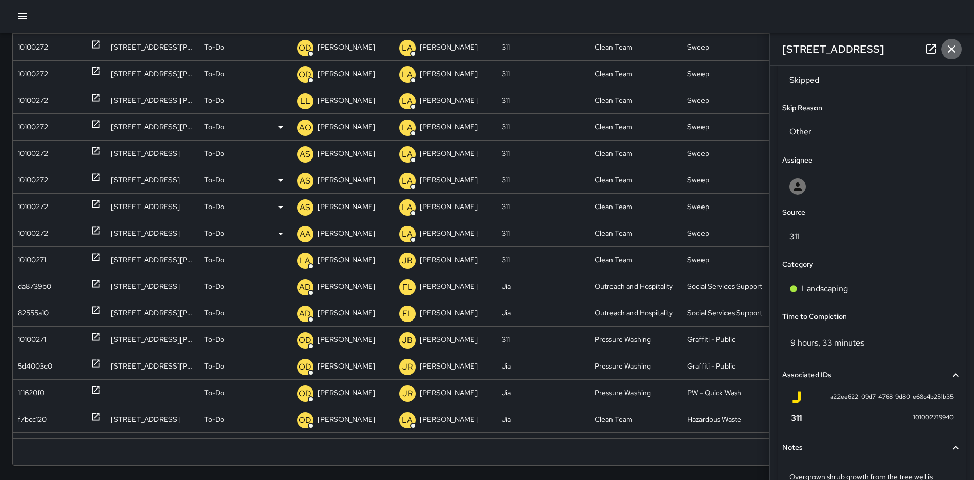
click at [950, 48] on icon "button" at bounding box center [951, 49] width 7 height 7
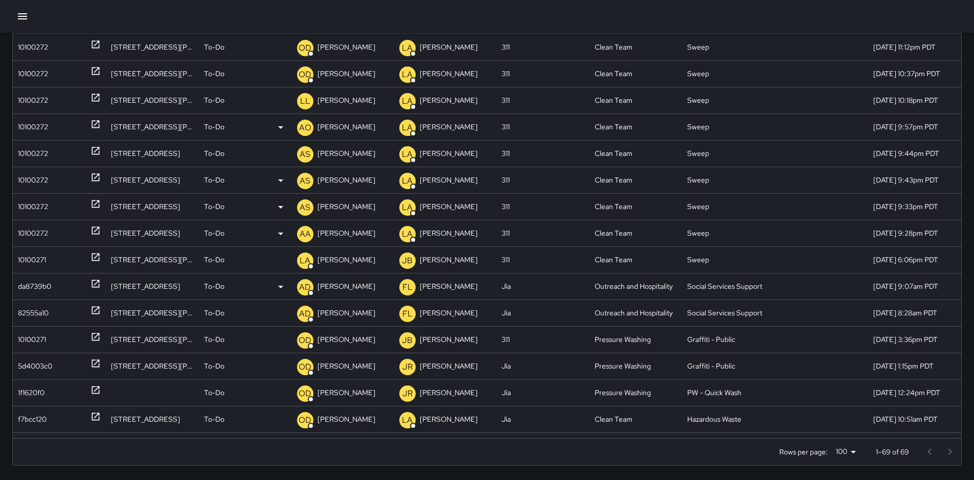
click at [31, 284] on div "da8739b0" at bounding box center [34, 287] width 33 height 26
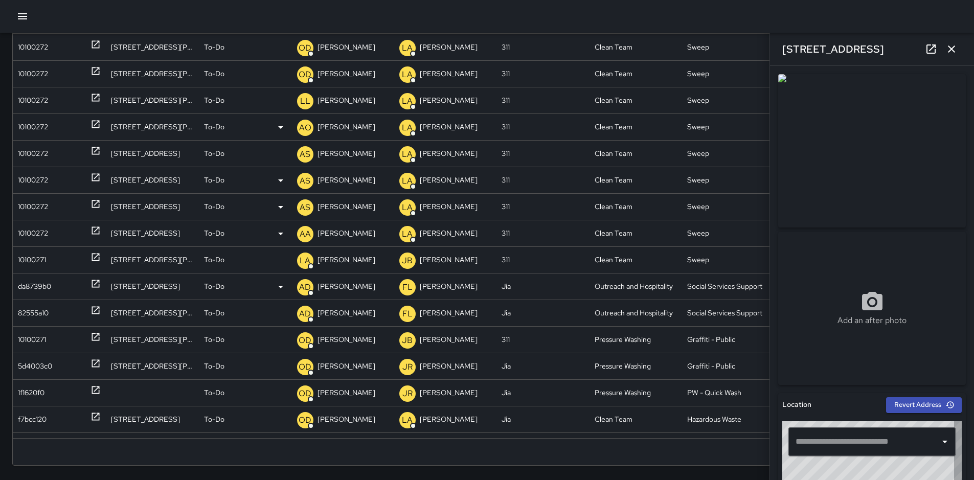
type input "**********"
click at [332, 286] on p "[PERSON_NAME]" at bounding box center [346, 287] width 58 height 26
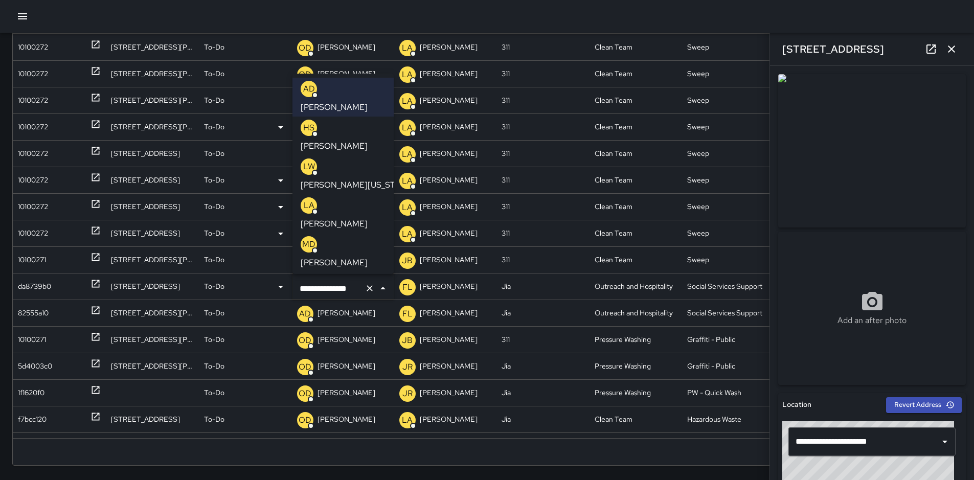
click at [350, 288] on input "**********" at bounding box center [328, 288] width 63 height 19
click at [359, 288] on input "**********" at bounding box center [328, 288] width 63 height 19
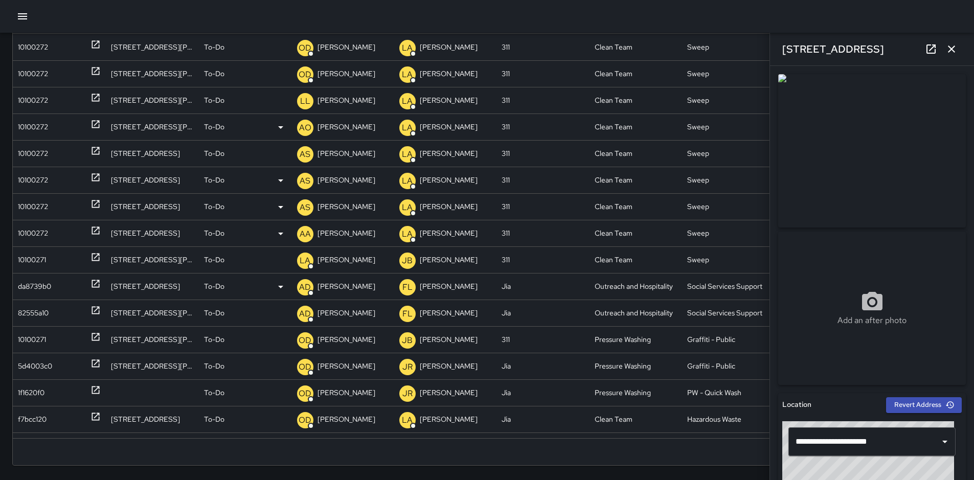
click at [359, 288] on p "[PERSON_NAME]" at bounding box center [346, 287] width 58 height 26
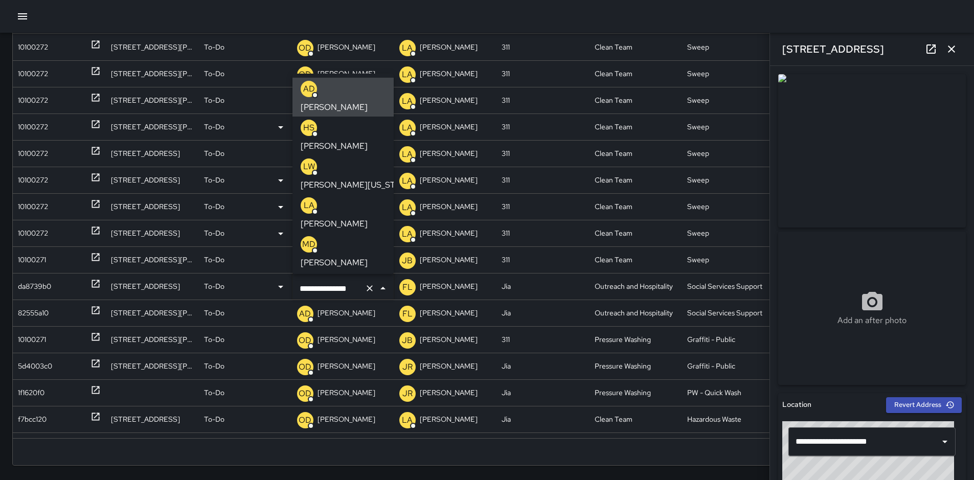
drag, startPoint x: 359, startPoint y: 288, endPoint x: 300, endPoint y: 290, distance: 59.9
click at [300, 290] on input "**********" at bounding box center [328, 288] width 63 height 19
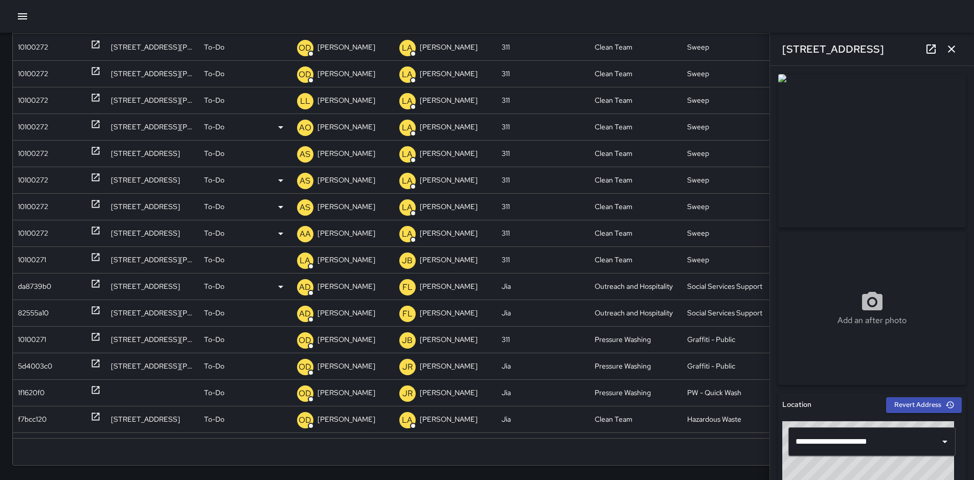
click at [354, 284] on p "[PERSON_NAME]" at bounding box center [346, 287] width 58 height 26
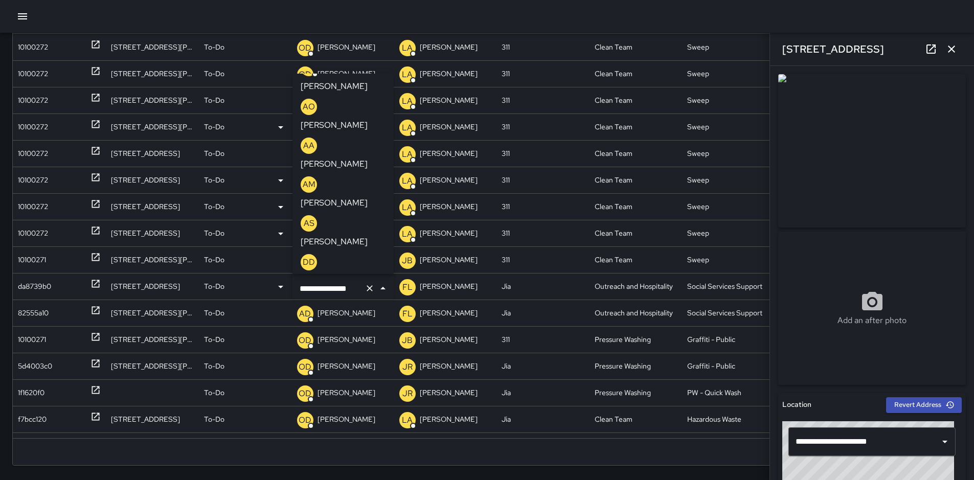
scroll to position [342, 0]
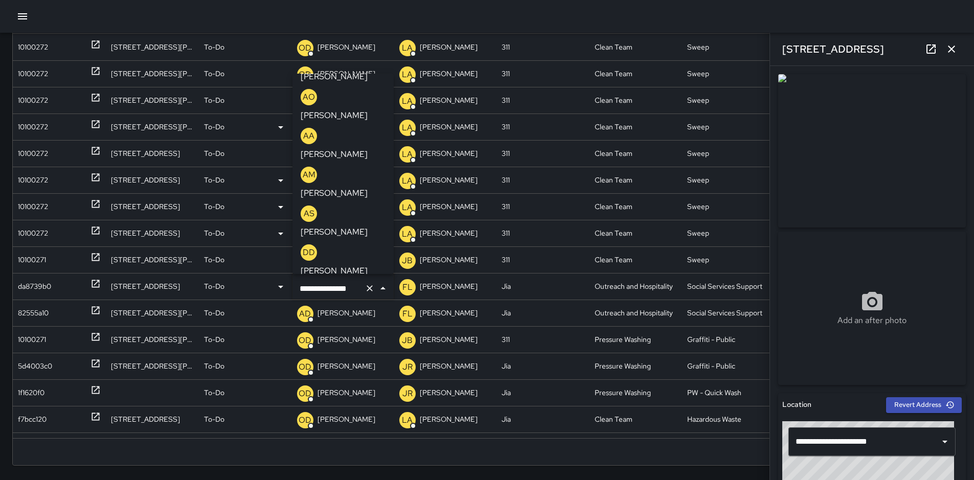
click at [368, 459] on p "[PERSON_NAME]" at bounding box center [334, 465] width 67 height 12
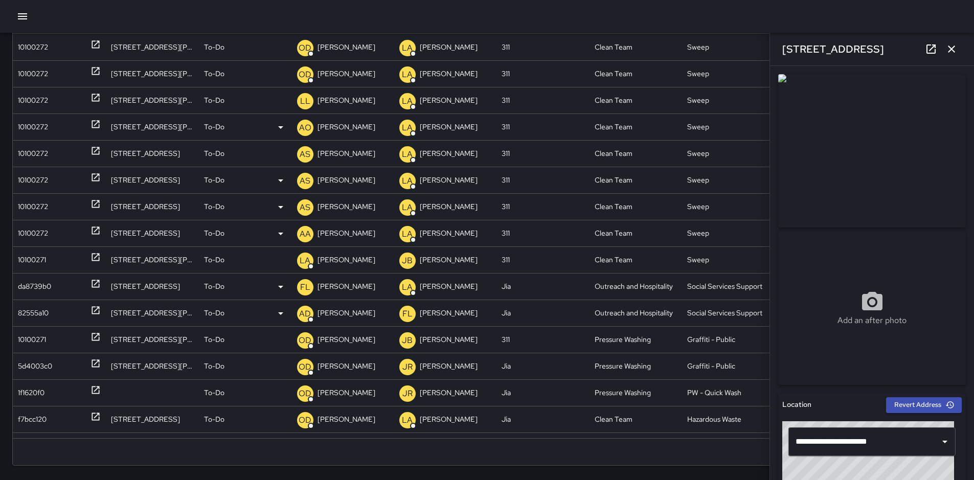
click at [353, 314] on p "[PERSON_NAME]" at bounding box center [346, 313] width 58 height 26
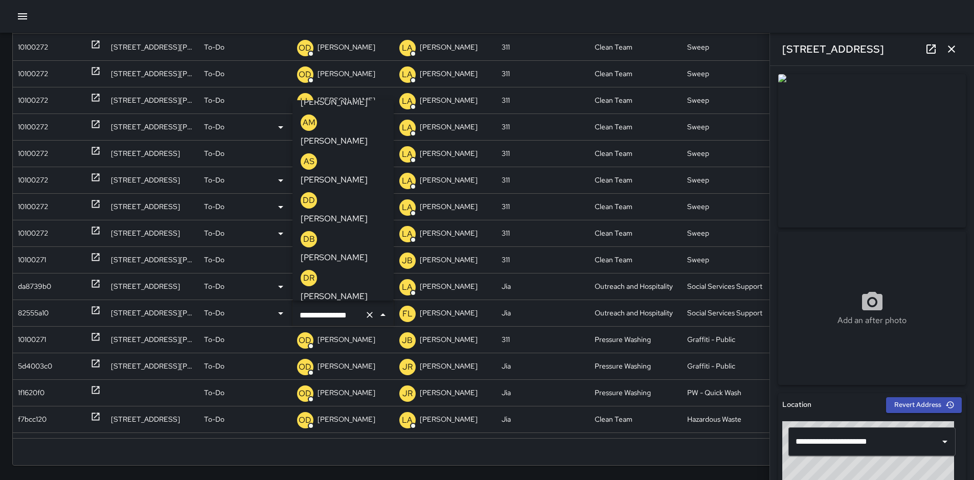
scroll to position [382, 0]
click at [368, 445] on p "[PERSON_NAME]" at bounding box center [334, 451] width 67 height 12
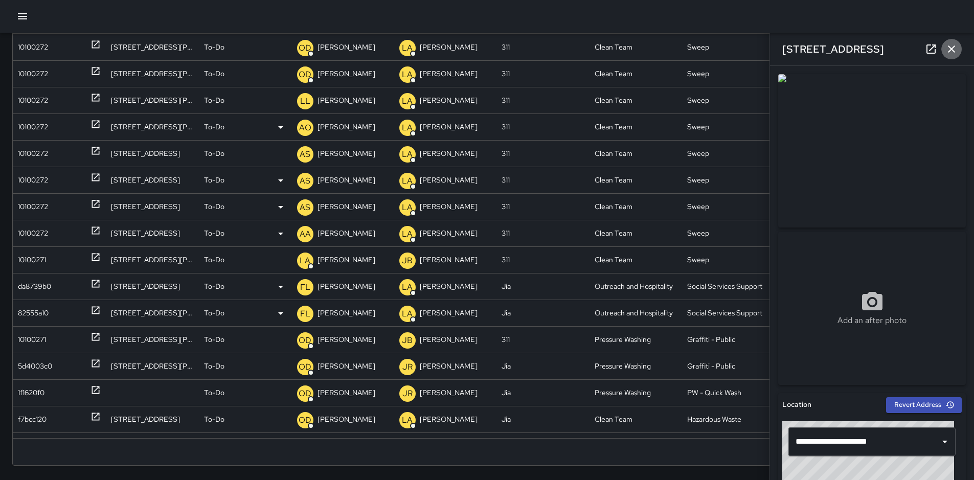
click at [954, 49] on icon "button" at bounding box center [951, 49] width 12 height 12
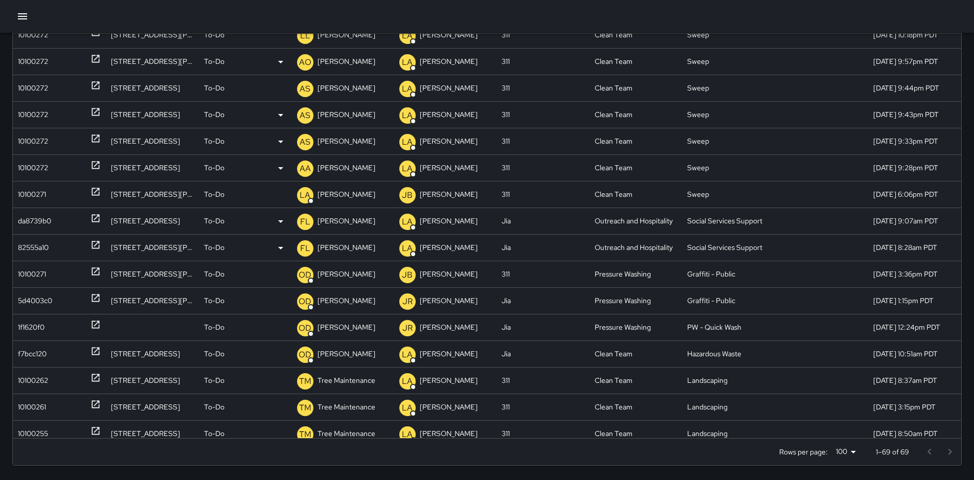
scroll to position [0, 0]
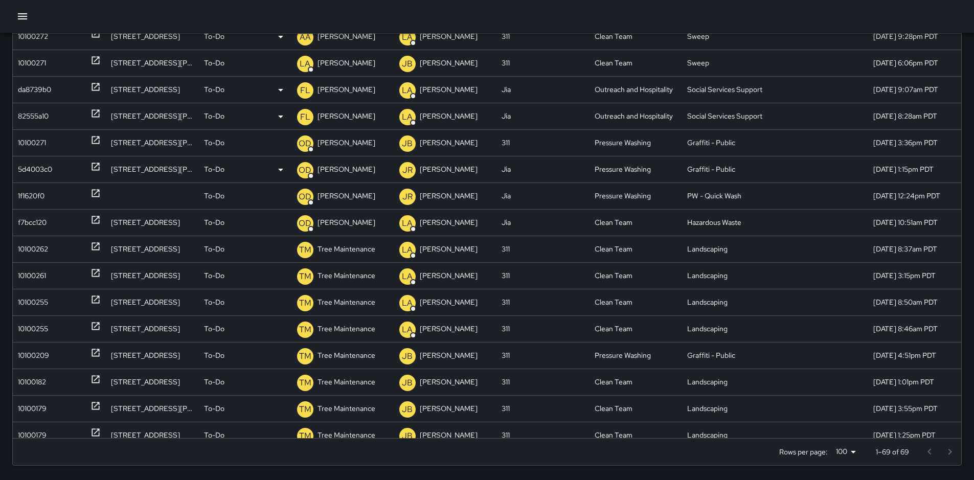
click at [43, 168] on div "5d4003c0" at bounding box center [35, 169] width 34 height 26
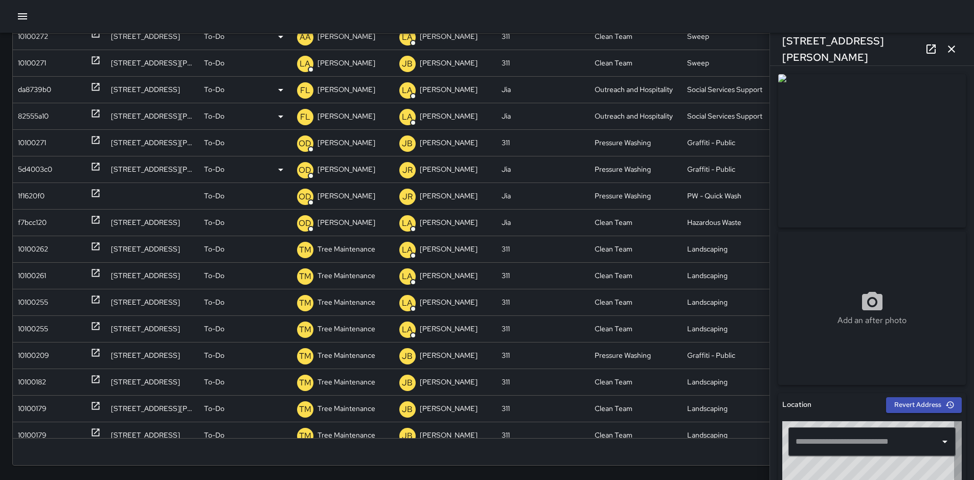
type input "**********"
click at [34, 197] on div "1f1620f0" at bounding box center [31, 196] width 27 height 26
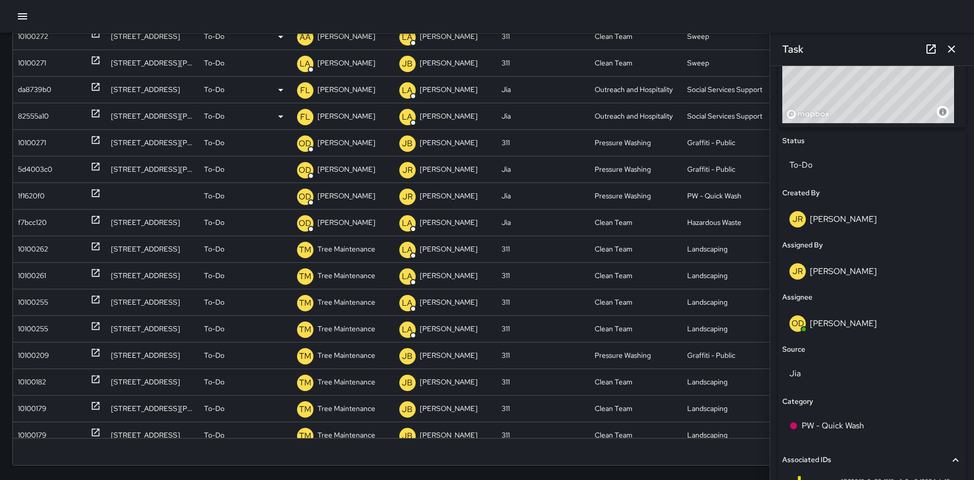
scroll to position [167, 0]
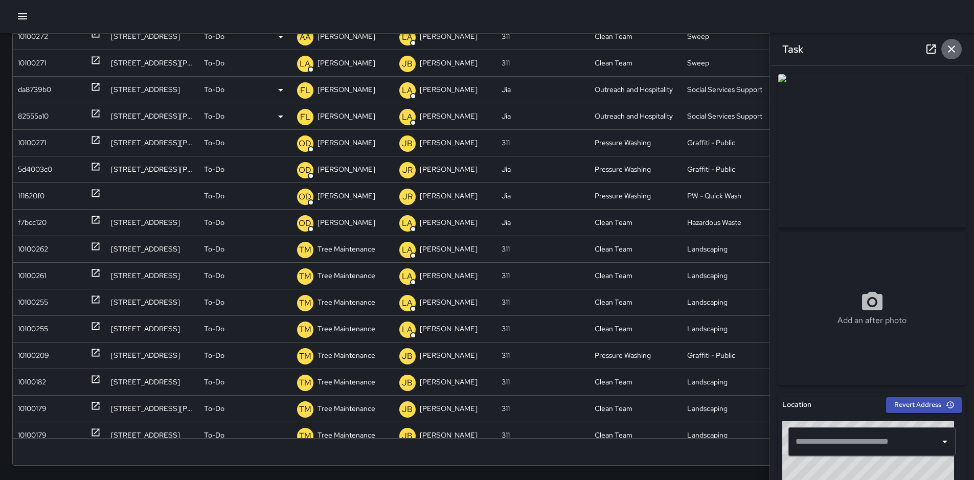
click at [954, 49] on icon "button" at bounding box center [951, 49] width 12 height 12
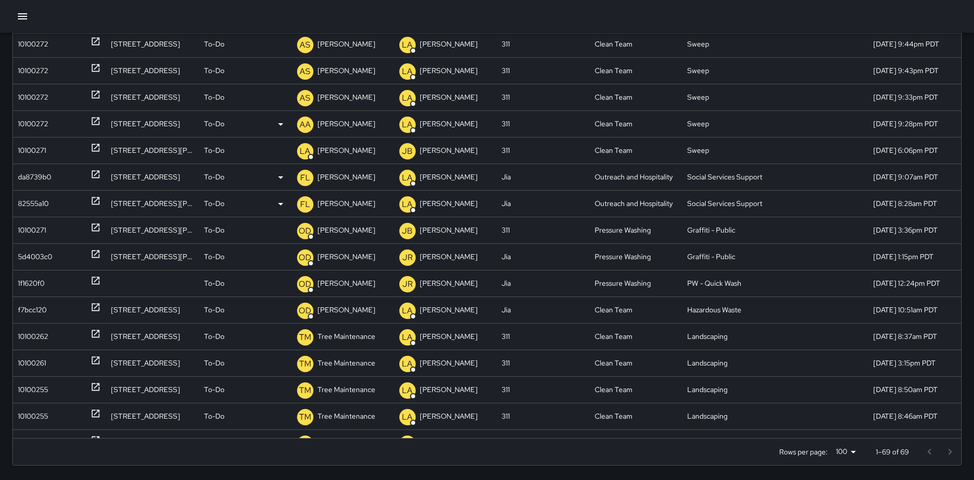
scroll to position [94, 0]
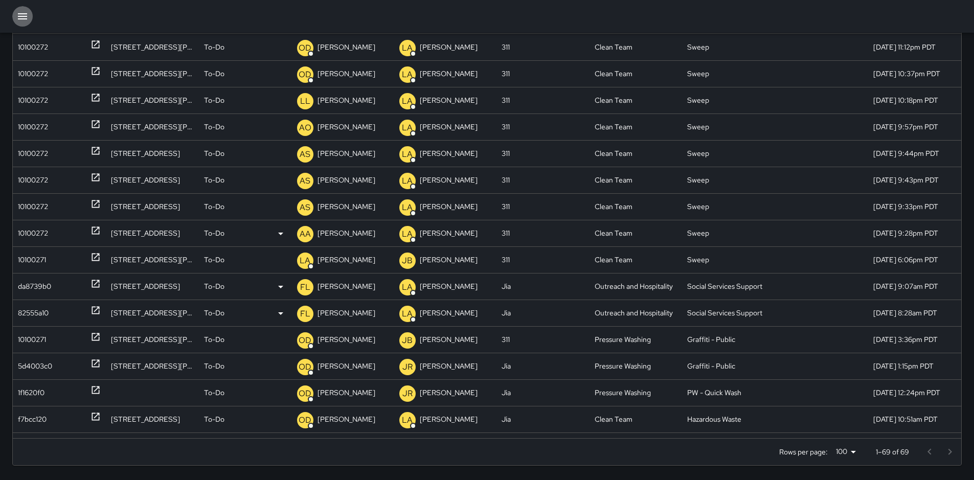
click at [29, 18] on button "button" at bounding box center [22, 16] width 20 height 20
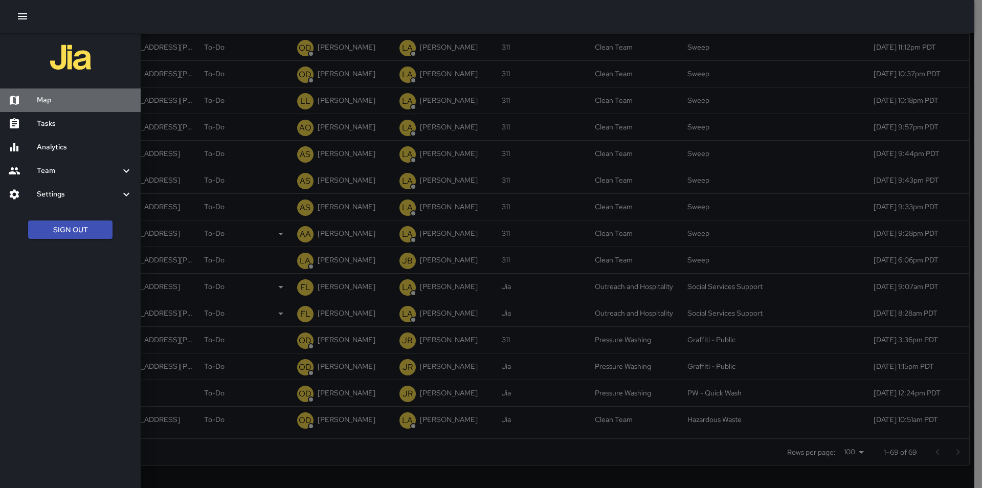
click at [58, 95] on h6 "Map" at bounding box center [85, 100] width 96 height 11
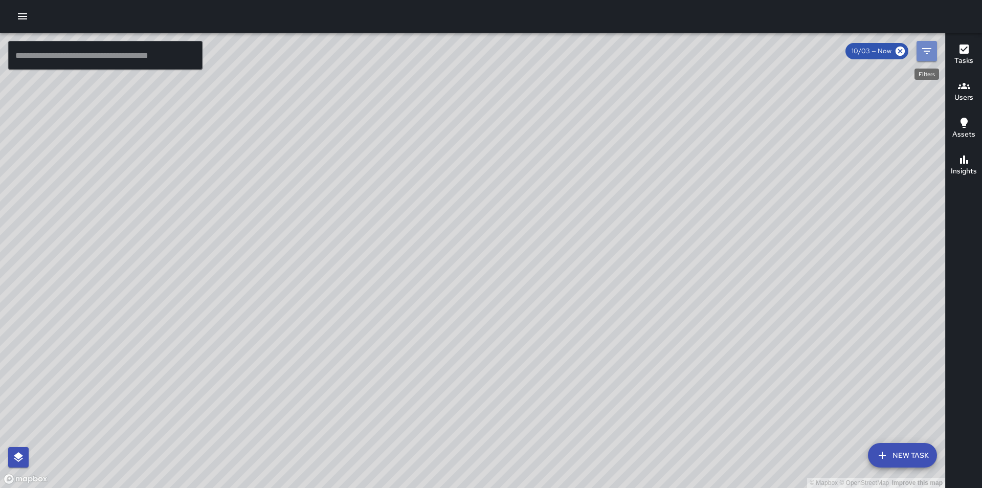
click at [924, 53] on icon "Filters" at bounding box center [926, 51] width 12 height 12
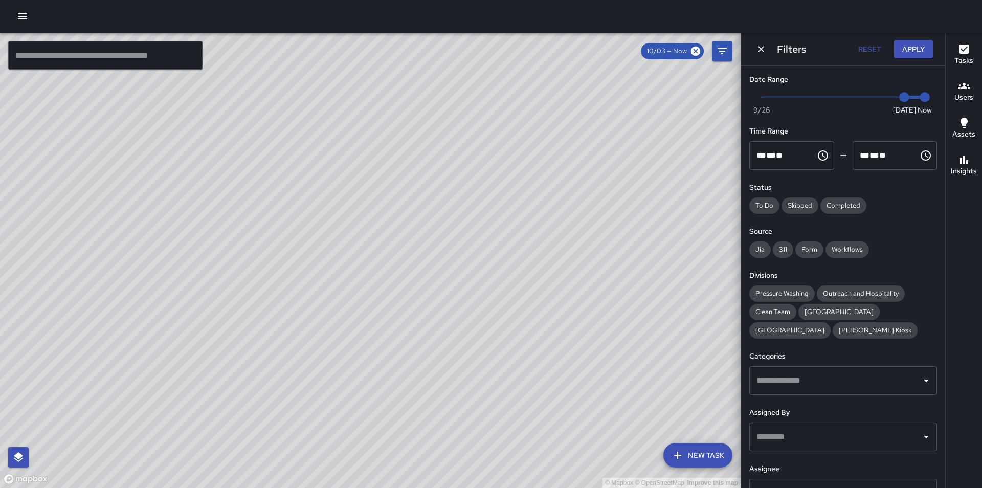
type input "*"
click at [877, 96] on span "Now [DATE] [DATE] 6:47 am" at bounding box center [842, 96] width 163 height 15
type input "*"
click at [899, 98] on span at bounding box center [893, 97] width 21 height 3
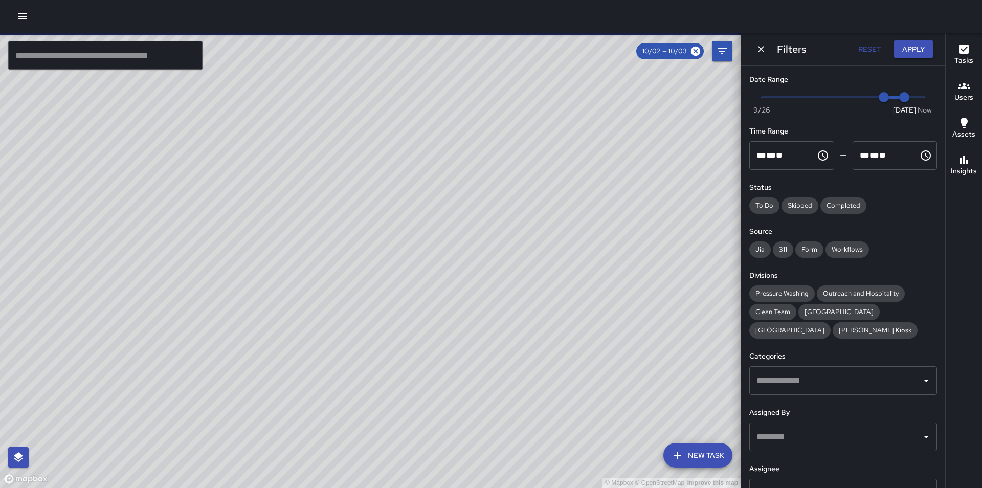
click at [921, 45] on button "Apply" at bounding box center [913, 49] width 39 height 19
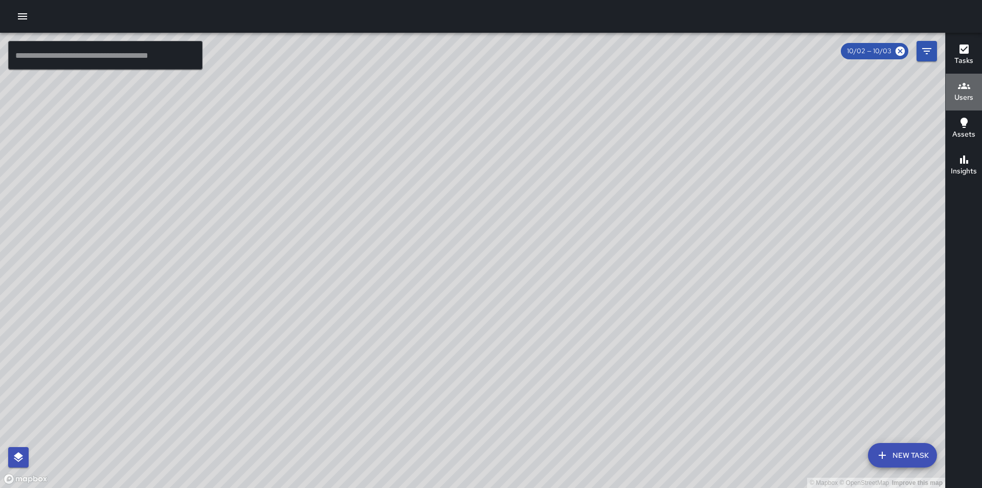
click at [968, 84] on icon "button" at bounding box center [964, 86] width 12 height 12
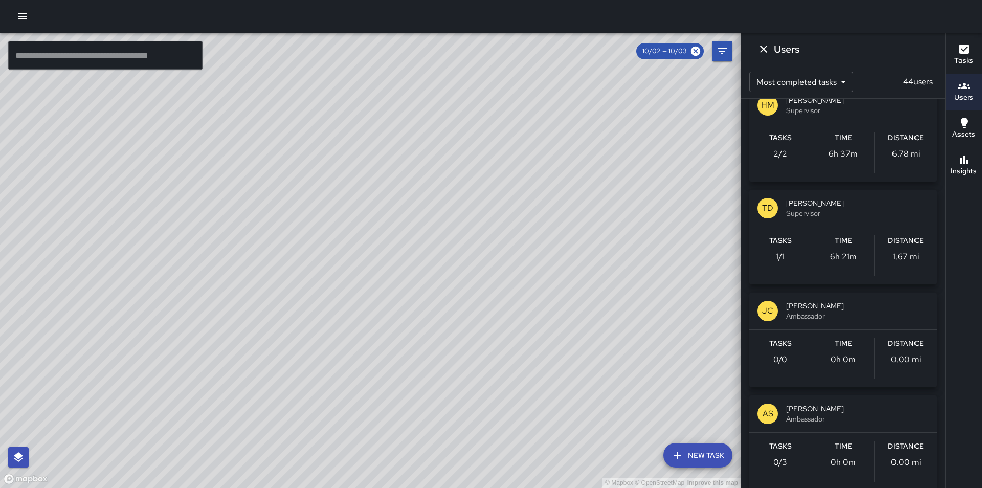
scroll to position [1755, 0]
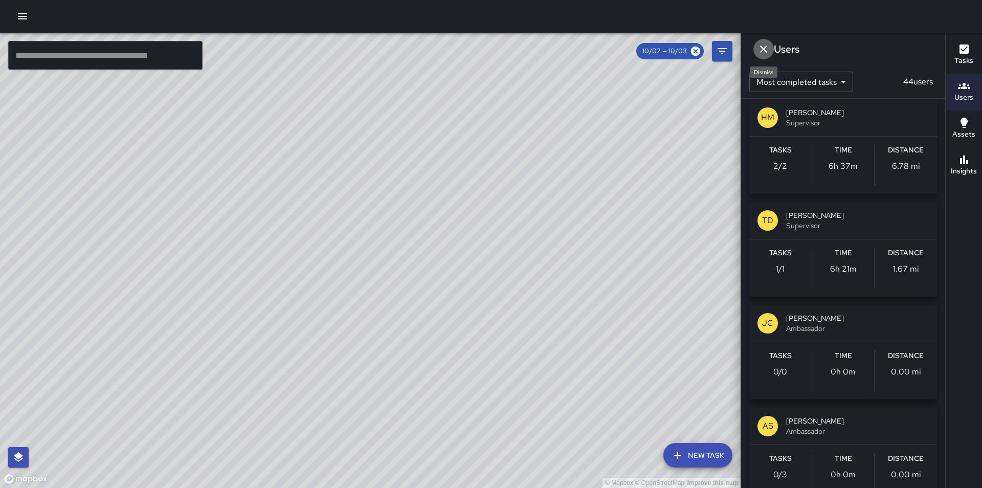
click at [767, 44] on icon "Dismiss" at bounding box center [763, 49] width 12 height 12
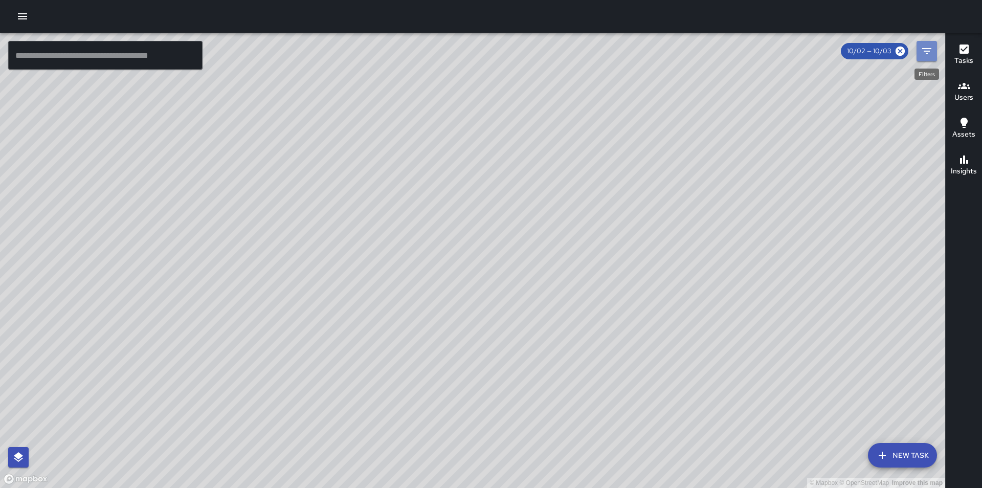
click at [928, 53] on icon "Filters" at bounding box center [926, 51] width 12 height 12
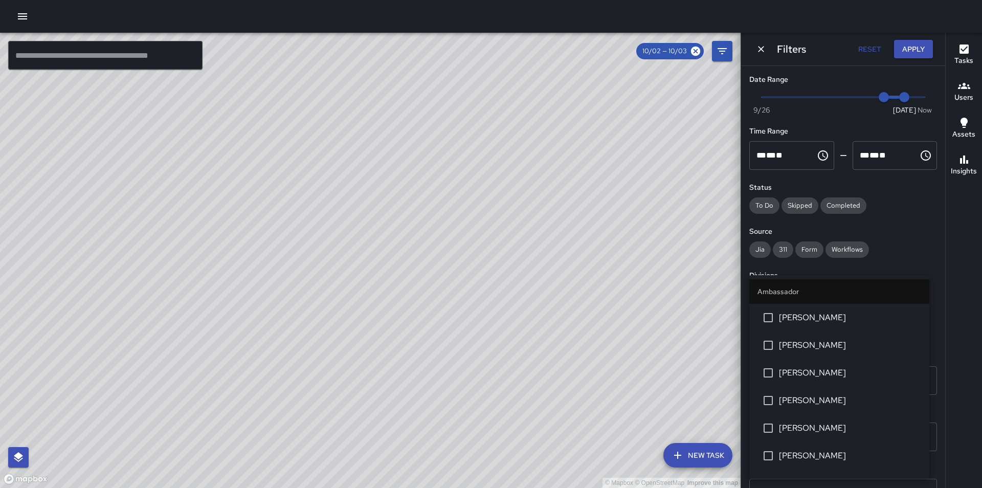
click at [862, 481] on div "​" at bounding box center [843, 493] width 188 height 29
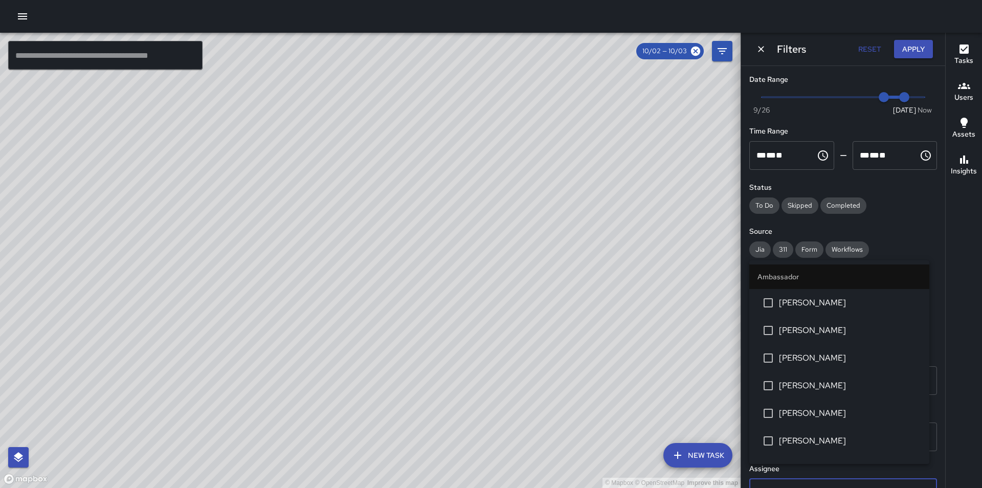
scroll to position [15, 0]
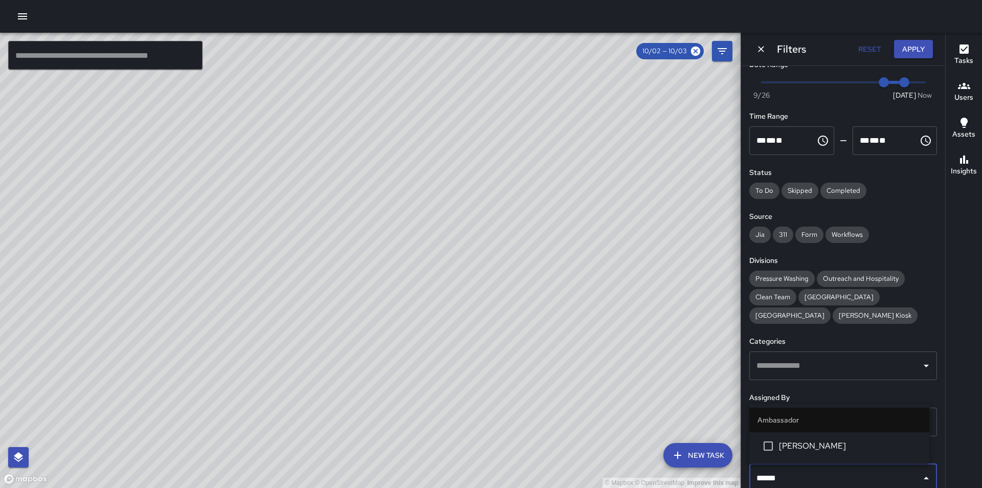
type input "*******"
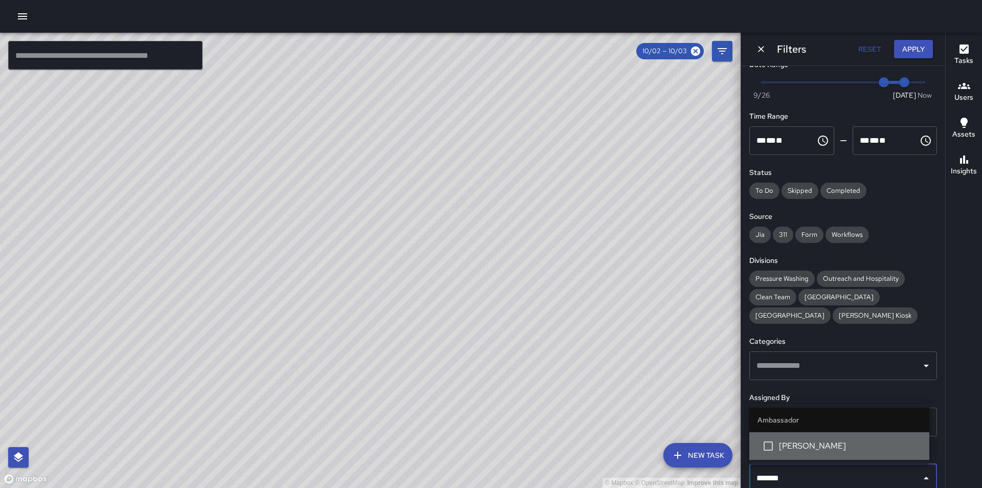
click at [855, 448] on span "[PERSON_NAME]" at bounding box center [850, 446] width 142 height 12
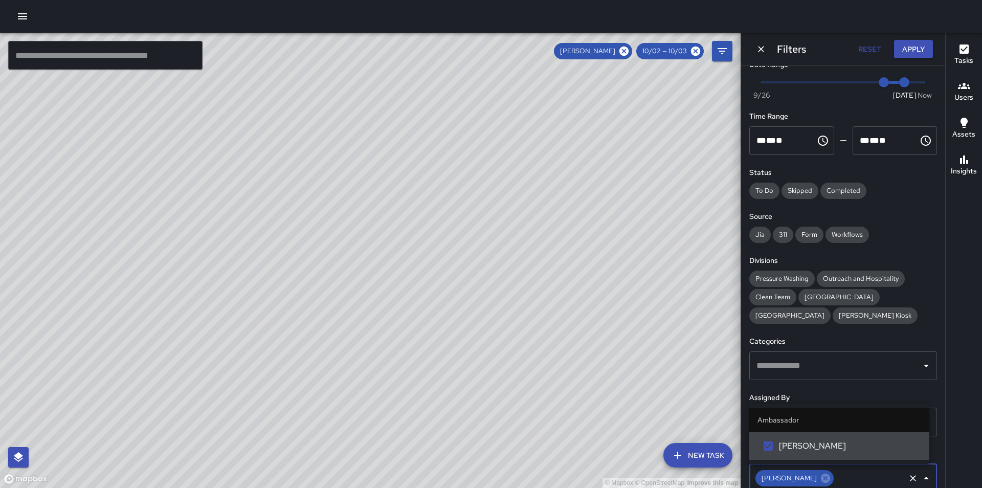
scroll to position [0, 0]
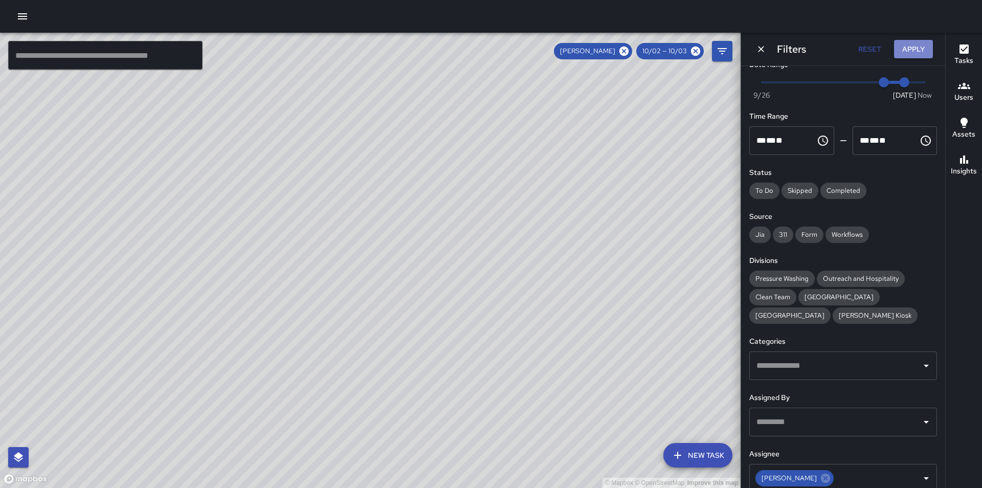
click at [923, 44] on button "Apply" at bounding box center [913, 49] width 39 height 19
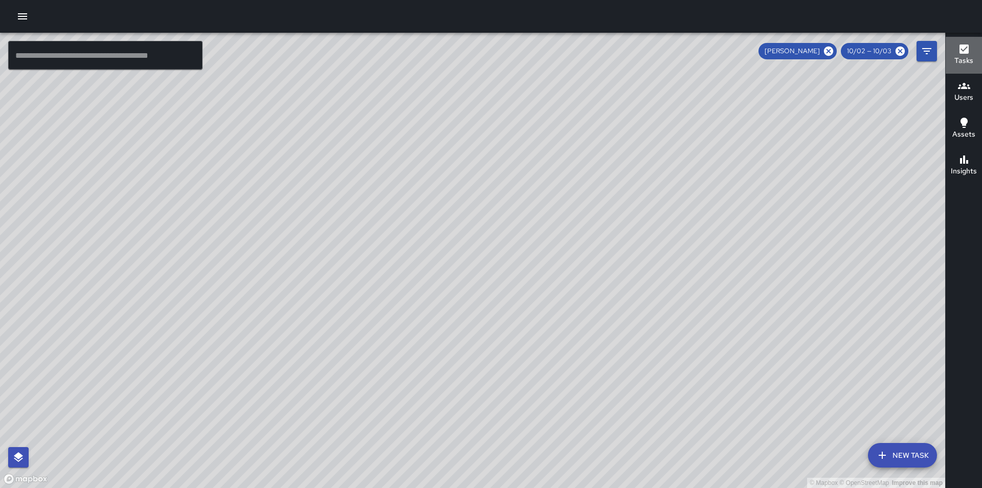
click at [964, 55] on icon "button" at bounding box center [964, 49] width 12 height 12
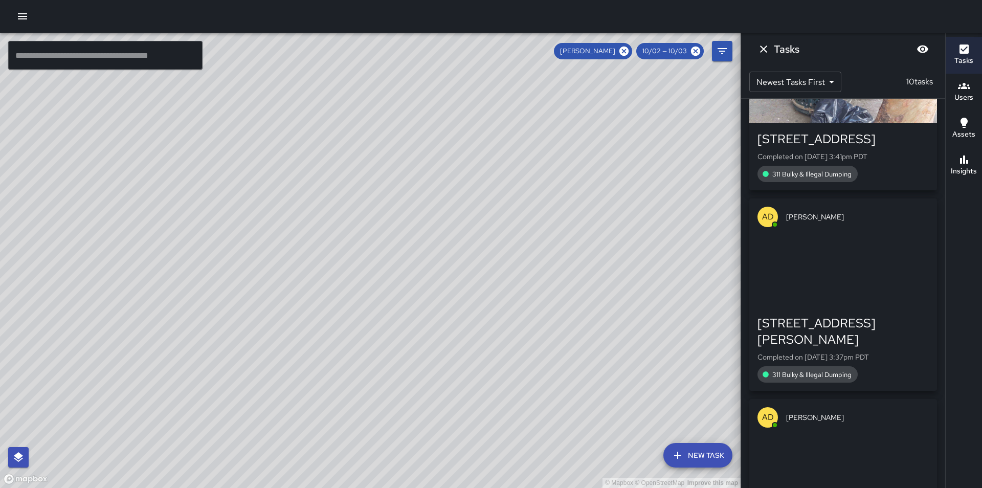
scroll to position [1232, 0]
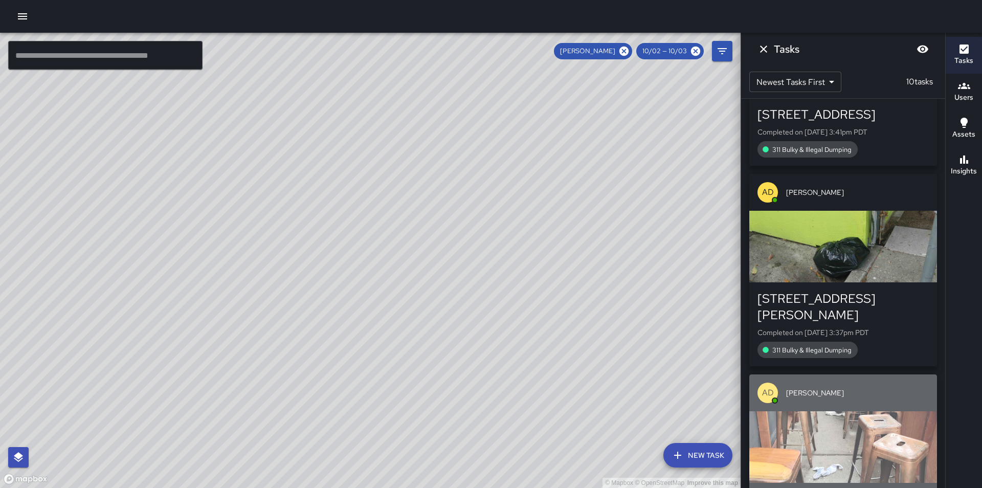
click at [915, 411] on div "button" at bounding box center [843, 447] width 188 height 72
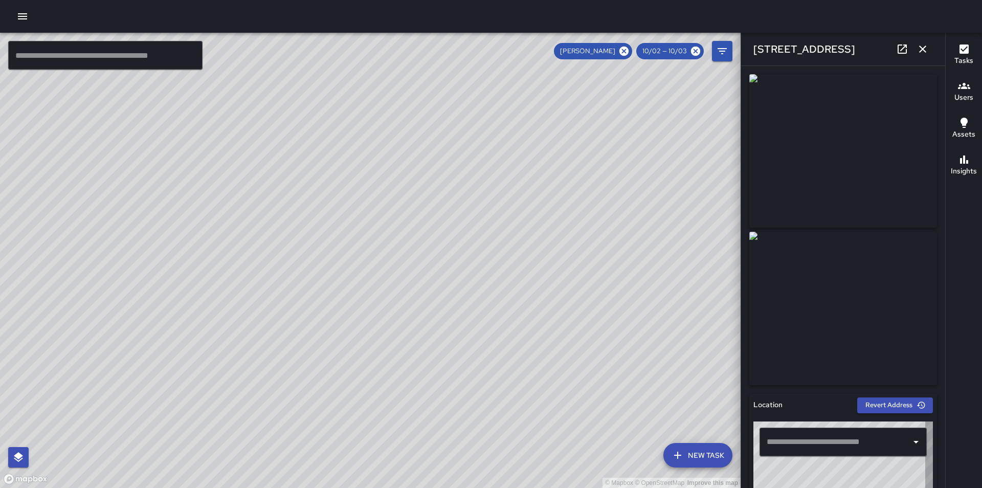
type input "**********"
click at [923, 52] on icon "button" at bounding box center [922, 49] width 12 height 12
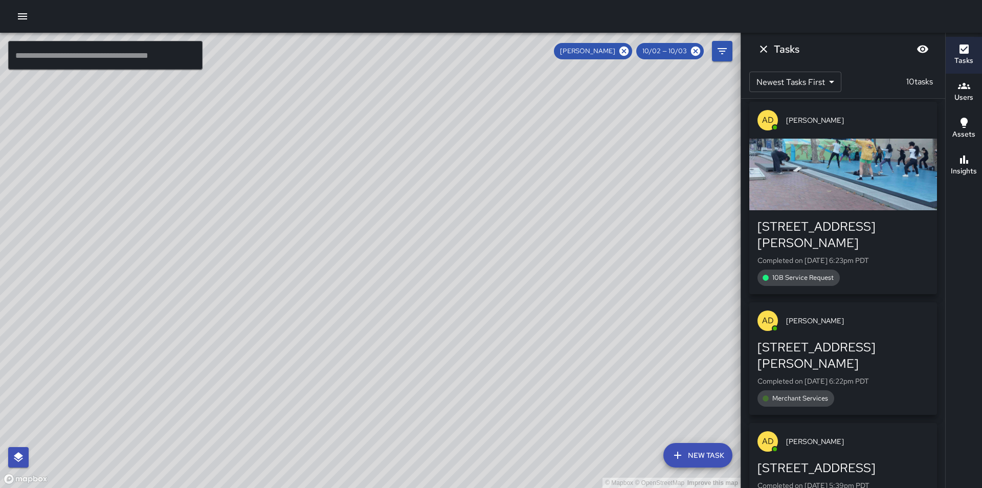
scroll to position [0, 0]
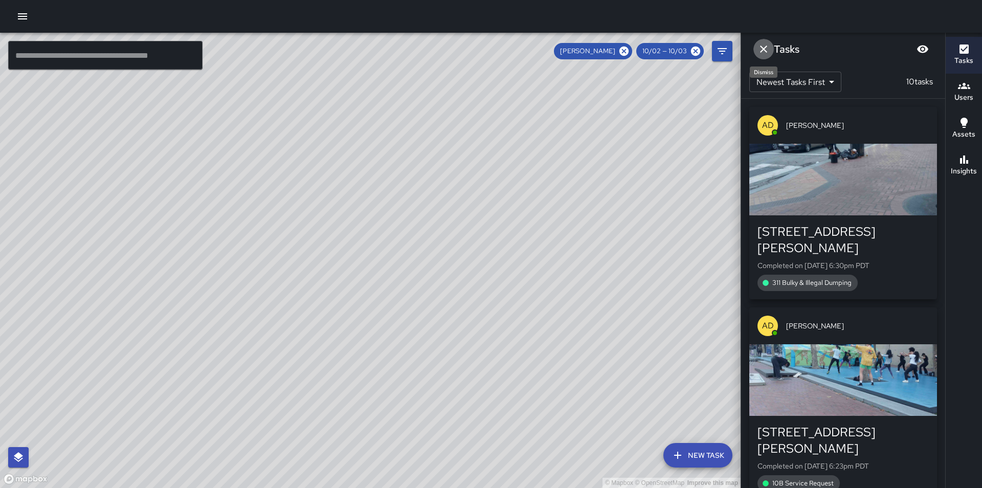
click at [761, 50] on icon "Dismiss" at bounding box center [763, 49] width 12 height 12
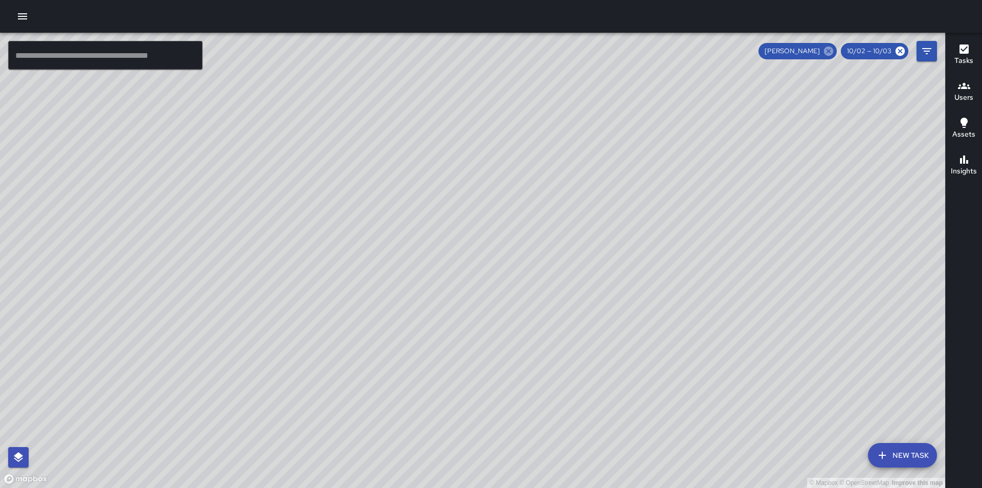
click at [830, 47] on icon at bounding box center [828, 51] width 9 height 9
click at [924, 46] on icon "Filters" at bounding box center [926, 51] width 12 height 12
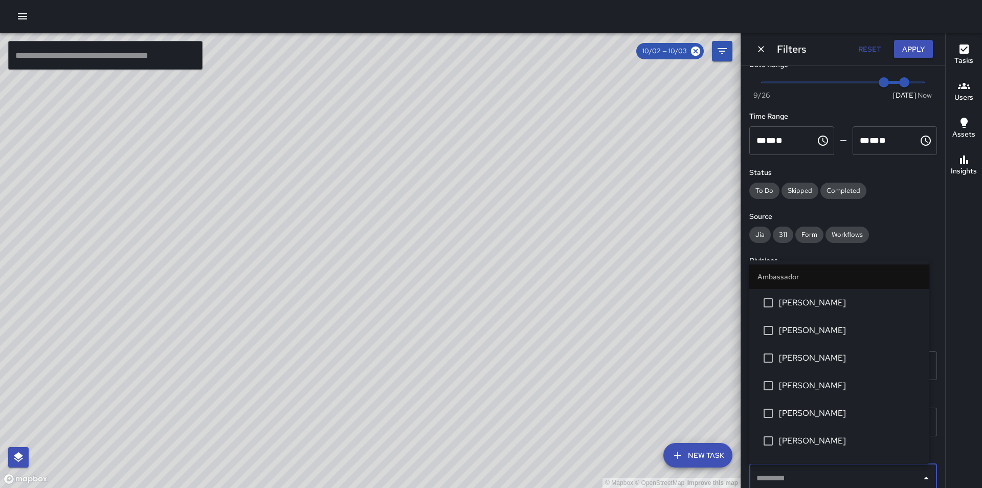
click at [806, 480] on input "text" at bounding box center [835, 477] width 163 height 19
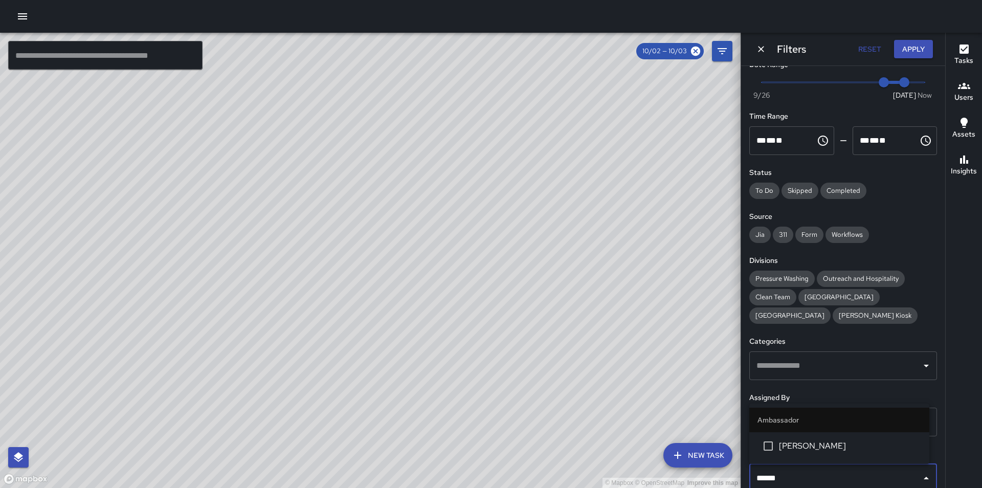
type input "*******"
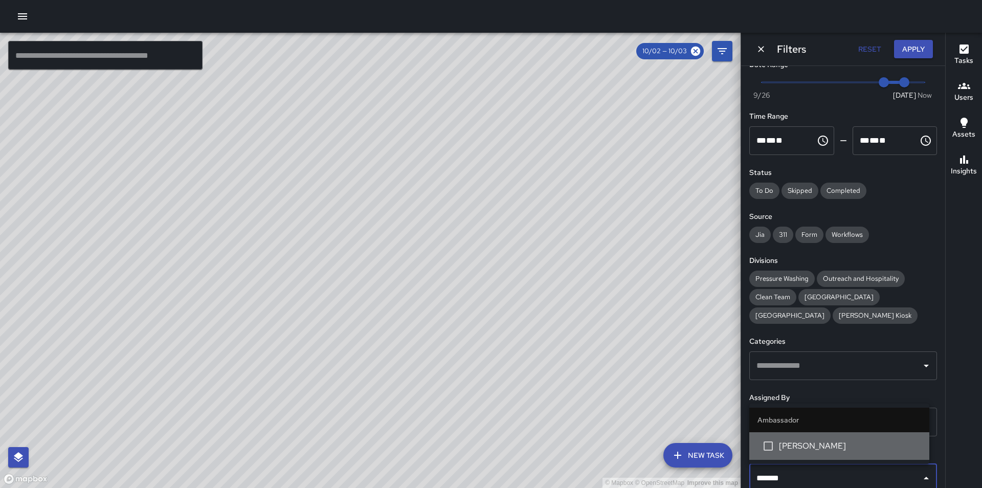
click at [827, 443] on span "[PERSON_NAME]" at bounding box center [850, 446] width 142 height 12
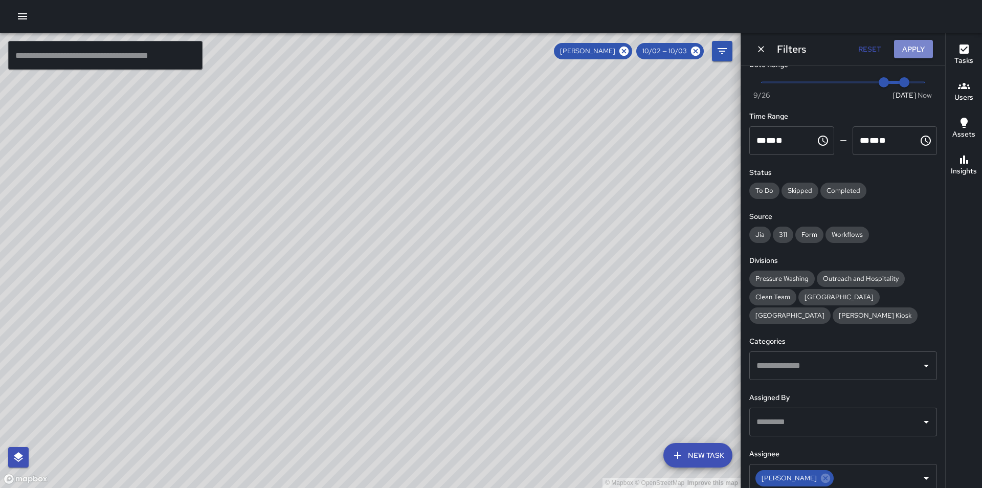
click at [920, 51] on button "Apply" at bounding box center [913, 49] width 39 height 19
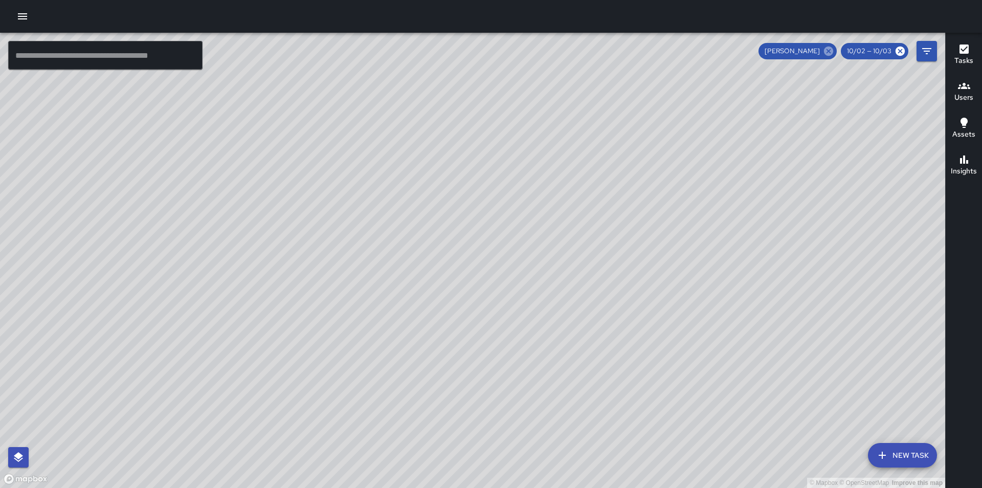
click at [831, 51] on icon at bounding box center [828, 51] width 9 height 9
click at [926, 48] on icon "Filters" at bounding box center [926, 51] width 12 height 12
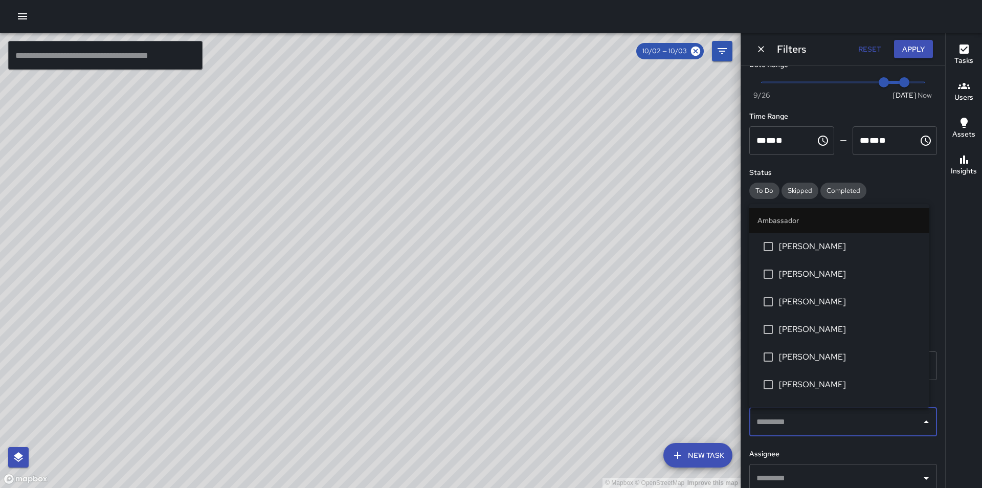
click at [804, 422] on input "text" at bounding box center [835, 421] width 163 height 19
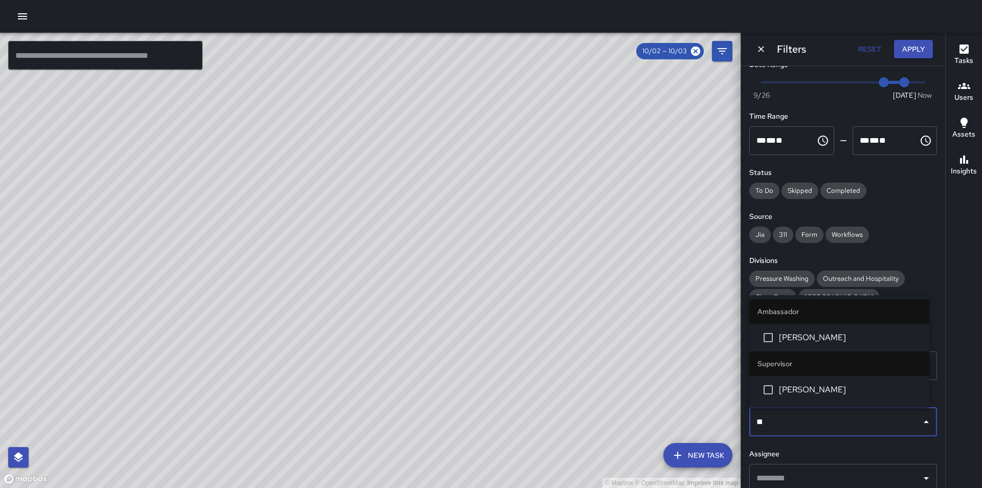
type input "***"
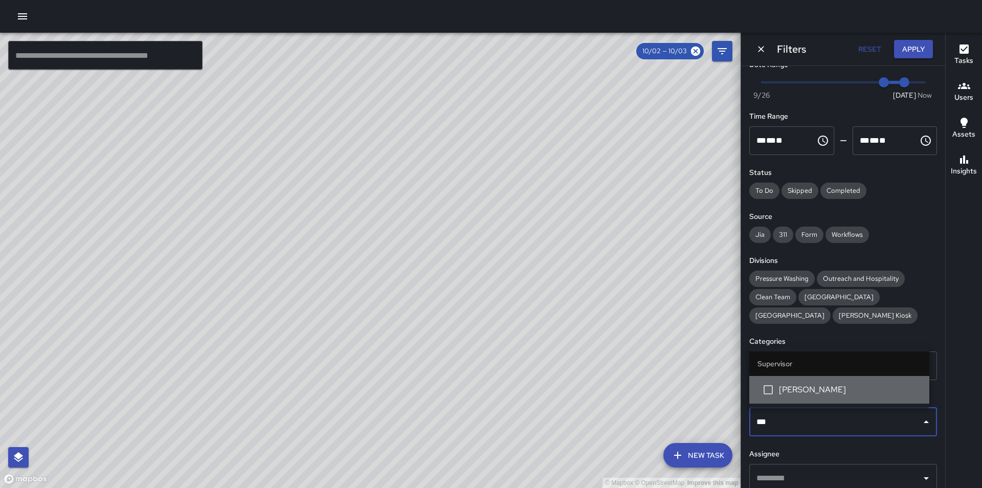
click at [811, 400] on li "[PERSON_NAME]" at bounding box center [839, 390] width 180 height 28
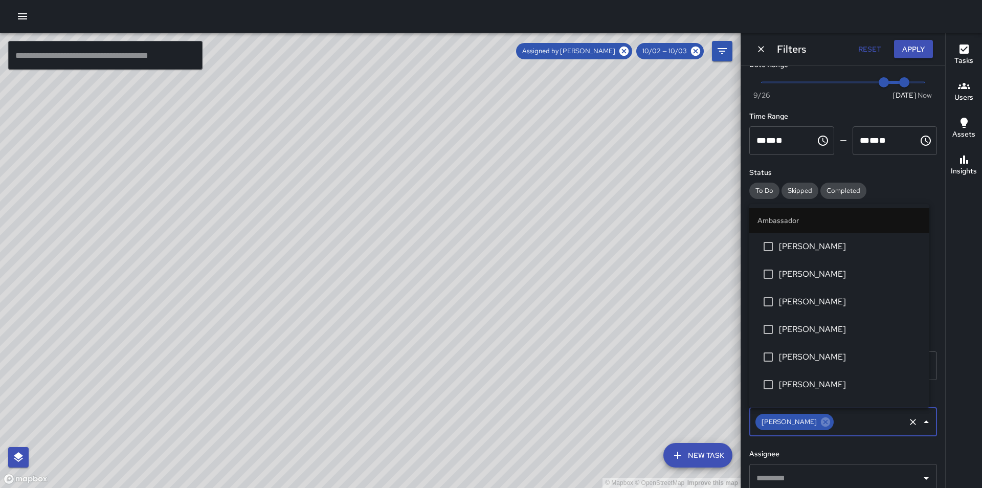
scroll to position [1009, 0]
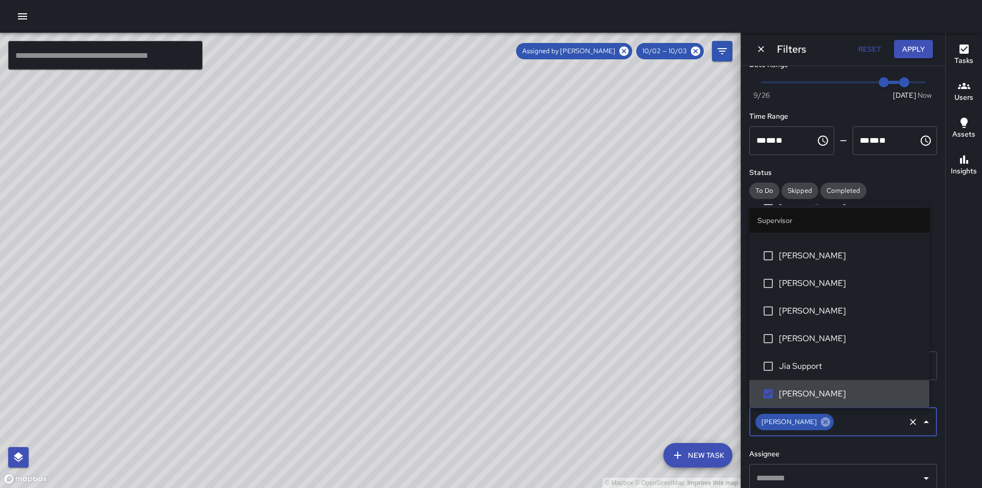
click at [821, 422] on icon at bounding box center [825, 421] width 9 height 9
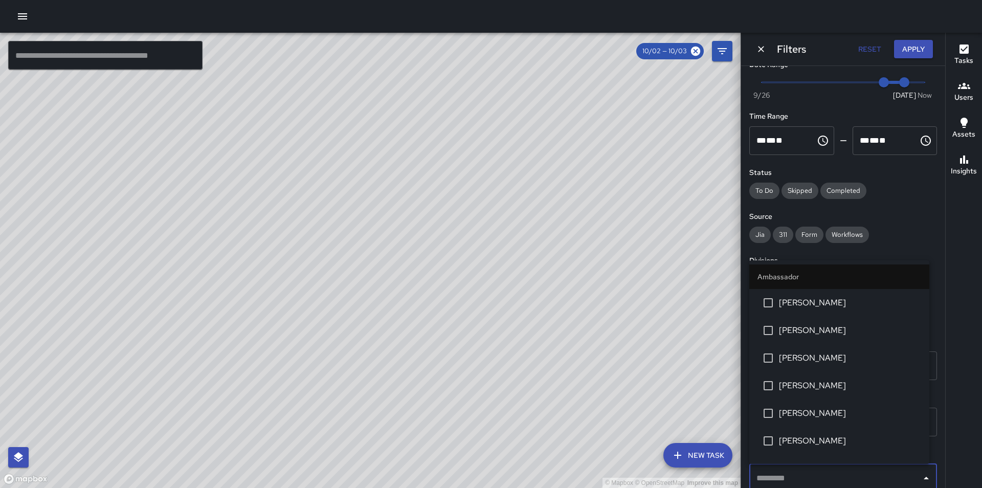
click at [848, 483] on input "text" at bounding box center [835, 477] width 163 height 19
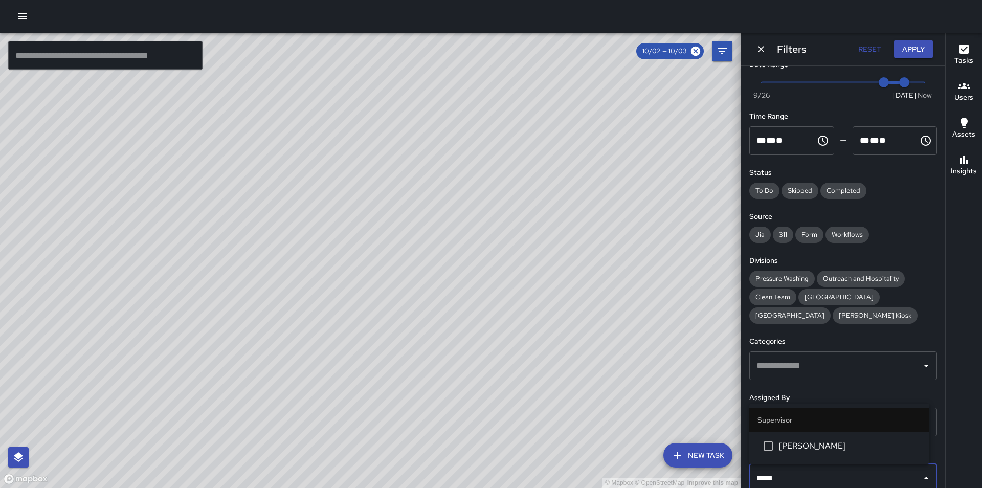
type input "******"
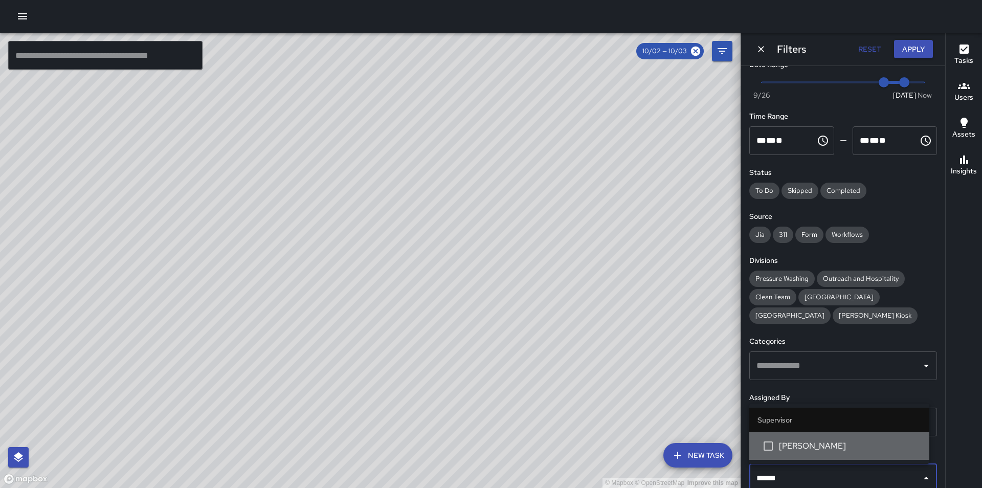
click at [847, 453] on li "[PERSON_NAME]" at bounding box center [839, 446] width 180 height 28
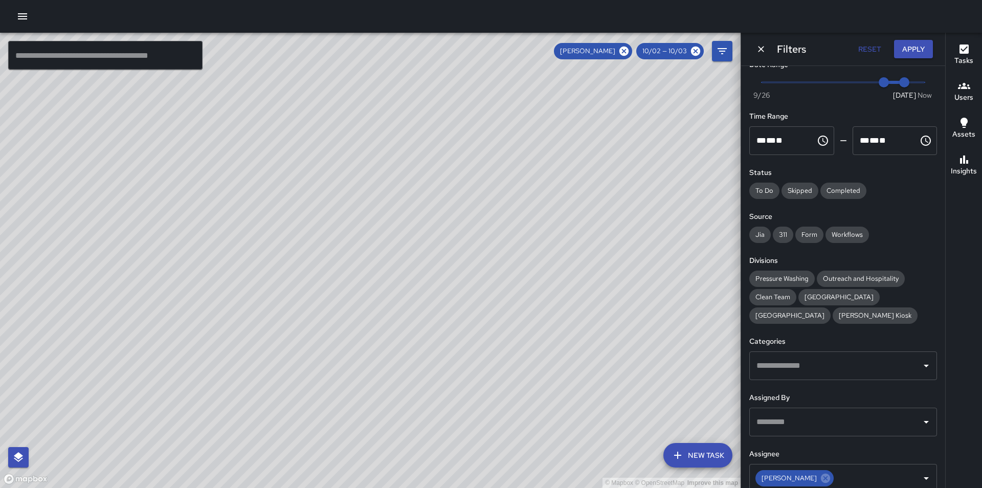
click at [497, 410] on div "© Mapbox © OpenStreetMap Improve this map" at bounding box center [370, 260] width 740 height 455
click at [760, 47] on icon "Dismiss" at bounding box center [761, 49] width 10 height 10
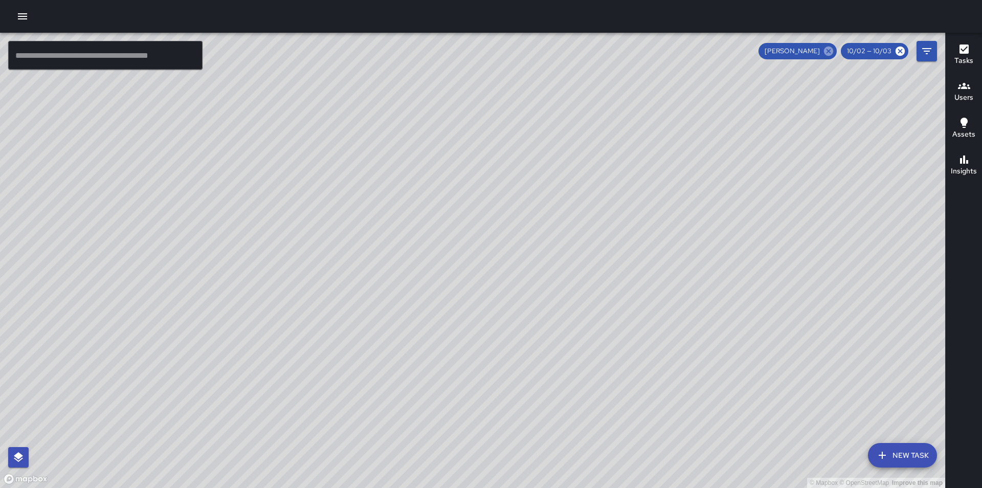
click at [833, 56] on icon at bounding box center [828, 51] width 11 height 11
click at [900, 48] on icon at bounding box center [899, 51] width 9 height 9
drag, startPoint x: 858, startPoint y: 249, endPoint x: 743, endPoint y: 244, distance: 115.7
drag, startPoint x: 743, startPoint y: 244, endPoint x: 525, endPoint y: 147, distance: 238.7
click at [525, 147] on div "© Mapbox © OpenStreetMap Improve this map" at bounding box center [472, 260] width 945 height 455
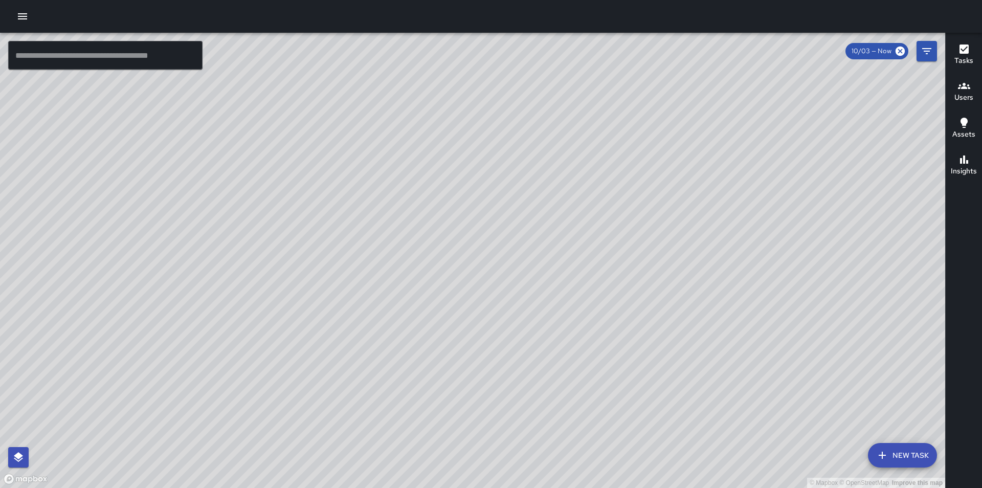
drag, startPoint x: 616, startPoint y: 203, endPoint x: 637, endPoint y: 171, distance: 38.4
click at [637, 171] on div "© Mapbox © OpenStreetMap Improve this map" at bounding box center [472, 260] width 945 height 455
